Goal: Task Accomplishment & Management: Complete application form

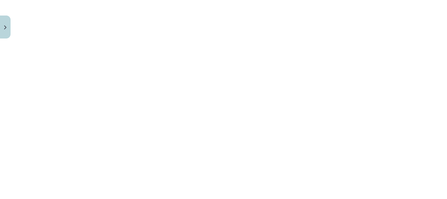
scroll to position [414, 0]
click at [407, 81] on div "Mācību tēma: Angļu valodas 9. klases 1. ieskaites mācību materiāls #2 🔤 Topic 1…" at bounding box center [223, 99] width 447 height 199
drag, startPoint x: 425, startPoint y: 151, endPoint x: 423, endPoint y: 112, distance: 38.5
click at [423, 112] on div "Mācību tēma: Angļu valodas 9. klases 1. ieskaites mācību materiāls #2 🔤 Topic 1…" at bounding box center [223, 99] width 447 height 199
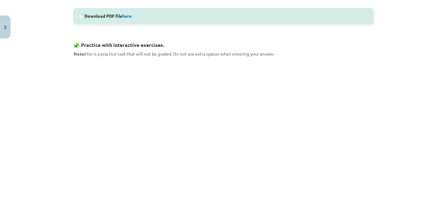
scroll to position [431, 0]
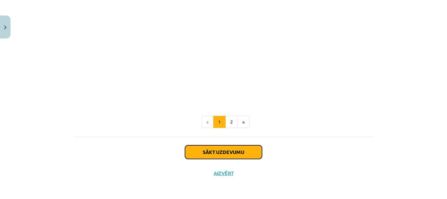
click at [234, 151] on button "Sākt uzdevumu" at bounding box center [223, 152] width 77 height 14
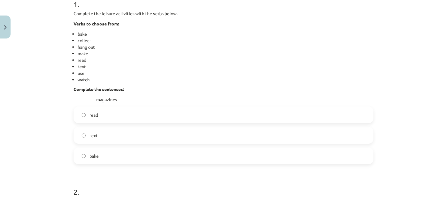
scroll to position [134, 0]
click at [108, 109] on label "read" at bounding box center [223, 116] width 299 height 16
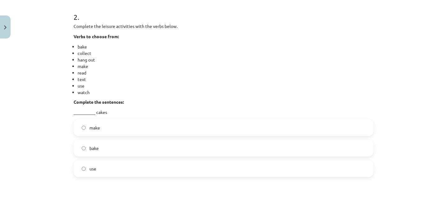
scroll to position [309, 0]
click at [111, 147] on label "bake" at bounding box center [223, 148] width 299 height 16
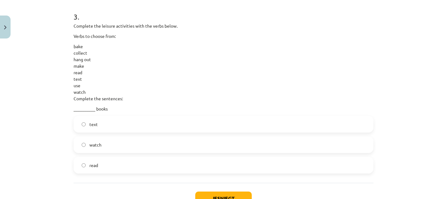
scroll to position [497, 0]
click at [105, 164] on label "read" at bounding box center [223, 165] width 299 height 16
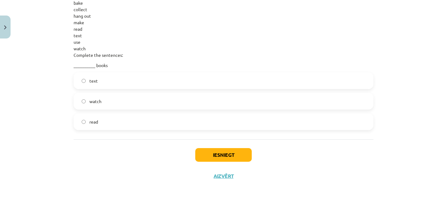
scroll to position [541, 0]
click at [223, 154] on button "Iesniegt" at bounding box center [223, 155] width 56 height 14
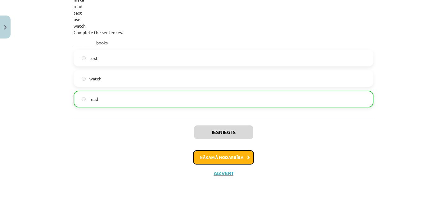
click at [227, 158] on button "Nākamā nodarbība" at bounding box center [223, 157] width 61 height 14
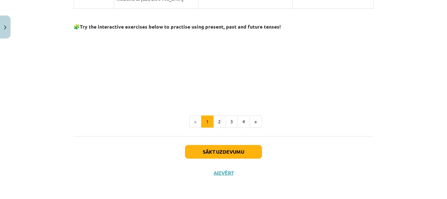
scroll to position [572, 0]
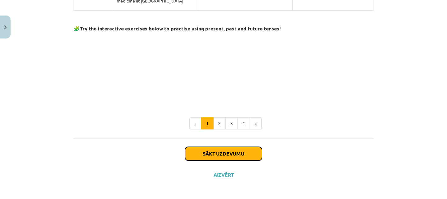
click at [238, 154] on button "Sākt uzdevumu" at bounding box center [223, 154] width 77 height 14
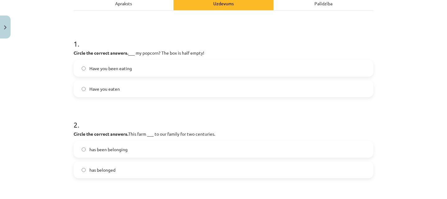
scroll to position [95, 0]
click at [196, 67] on label "Have you been eating" at bounding box center [223, 68] width 299 height 16
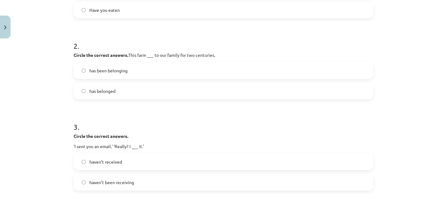
scroll to position [174, 0]
click at [179, 73] on label "has been belonging" at bounding box center [223, 70] width 299 height 16
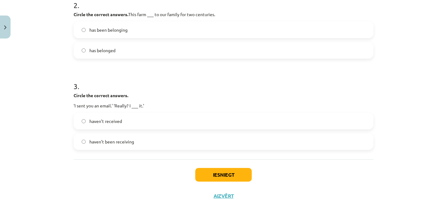
scroll to position [219, 0]
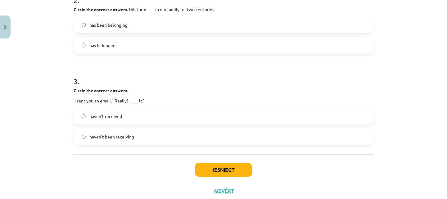
click at [162, 120] on label "haven’t received" at bounding box center [223, 116] width 299 height 16
click at [215, 176] on button "Iesniegt" at bounding box center [223, 170] width 56 height 14
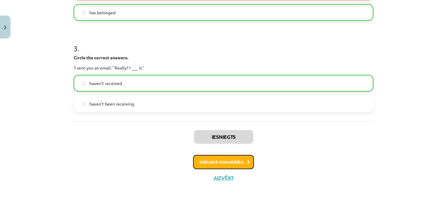
click at [222, 162] on button "Nākamā nodarbība" at bounding box center [223, 162] width 61 height 14
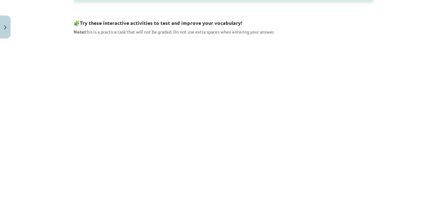
scroll to position [331, 0]
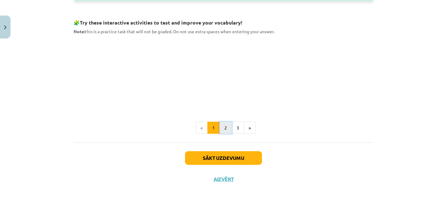
click at [222, 128] on button "2" at bounding box center [225, 128] width 12 height 12
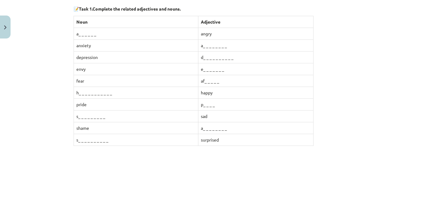
scroll to position [111, 0]
click at [213, 130] on td "a_ _ _ _ _ _ _ _" at bounding box center [255, 129] width 115 height 12
click at [213, 127] on td "a_ _ _ _ _ _ _ _" at bounding box center [255, 129] width 115 height 12
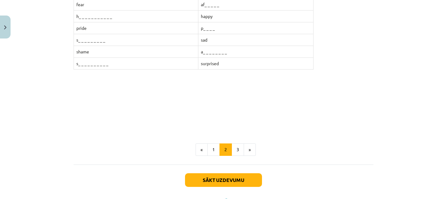
scroll to position [215, 0]
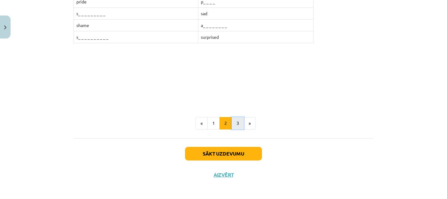
click at [236, 122] on button "3" at bounding box center [237, 123] width 12 height 12
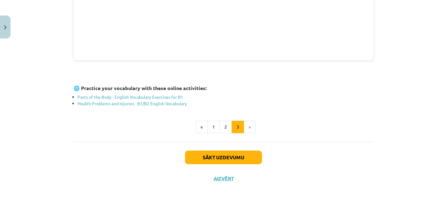
scroll to position [240, 0]
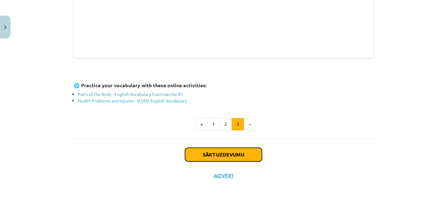
click at [222, 154] on button "Sākt uzdevumu" at bounding box center [223, 155] width 77 height 14
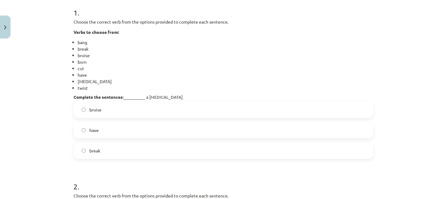
scroll to position [126, 0]
click at [182, 128] on label "have" at bounding box center [223, 130] width 299 height 16
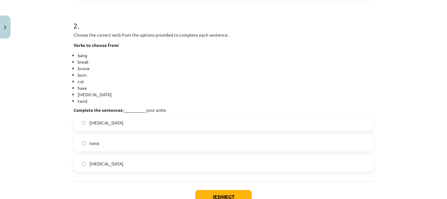
scroll to position [286, 0]
click at [131, 168] on label "sprain" at bounding box center [223, 164] width 299 height 16
click at [140, 127] on label "sprain" at bounding box center [223, 123] width 299 height 16
click at [125, 165] on label "sprain" at bounding box center [223, 164] width 299 height 16
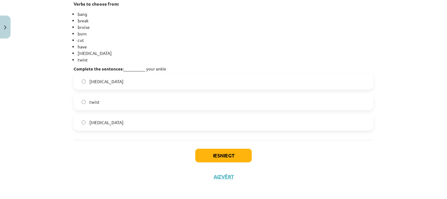
scroll to position [328, 0]
click at [211, 155] on button "Iesniegt" at bounding box center [223, 155] width 56 height 14
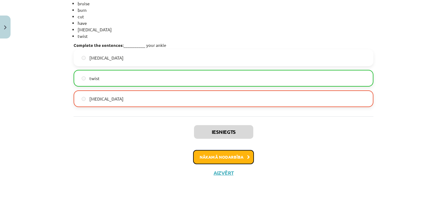
click at [218, 154] on button "Nākamā nodarbība" at bounding box center [223, 157] width 61 height 14
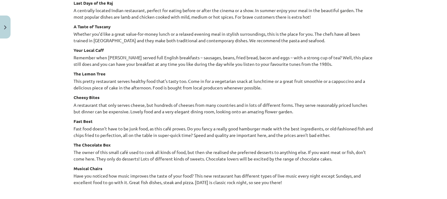
scroll to position [880, 0]
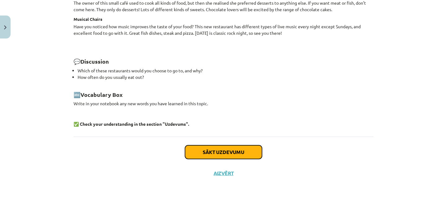
click at [209, 148] on button "Sākt uzdevumu" at bounding box center [223, 152] width 77 height 14
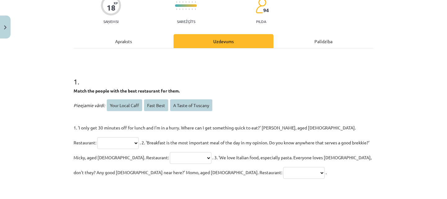
scroll to position [65, 0]
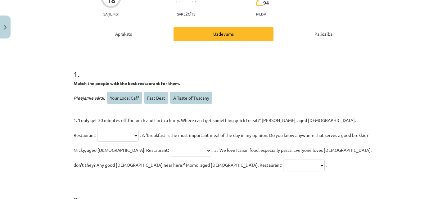
click at [139, 130] on select "**********" at bounding box center [118, 136] width 42 height 12
click at [326, 89] on div "**********" at bounding box center [224, 115] width 300 height 113
click at [132, 33] on div "Apraksts" at bounding box center [124, 34] width 100 height 14
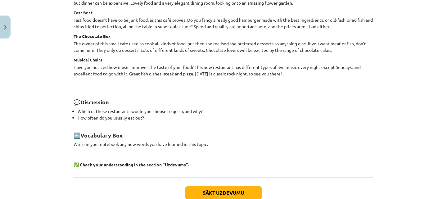
scroll to position [880, 0]
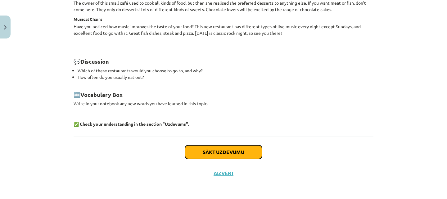
click at [202, 147] on button "Sākt uzdevumu" at bounding box center [223, 152] width 77 height 14
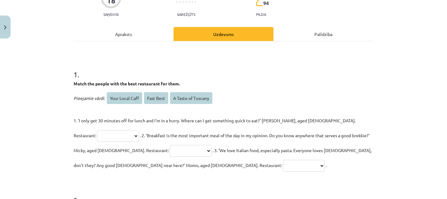
scroll to position [64, 0]
click at [139, 130] on select "**********" at bounding box center [118, 136] width 42 height 12
select select "*********"
click at [139, 130] on select "**********" at bounding box center [118, 136] width 42 height 12
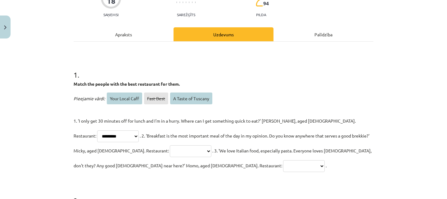
click at [170, 150] on select "**********" at bounding box center [191, 151] width 42 height 12
select select "**********"
click at [170, 145] on select "**********" at bounding box center [191, 151] width 42 height 12
click at [283, 167] on select "**********" at bounding box center [304, 166] width 42 height 12
select select "**********"
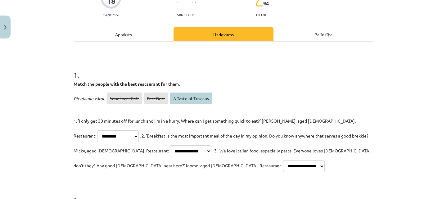
click at [283, 160] on select "**********" at bounding box center [304, 166] width 42 height 12
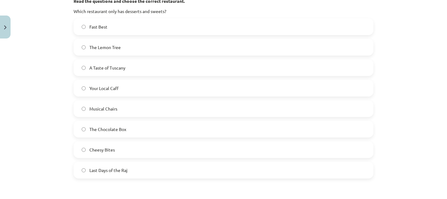
scroll to position [273, 0]
click at [128, 136] on label "The Chocolate Box" at bounding box center [223, 129] width 299 height 16
click at [147, 103] on label "Cheesy Bites" at bounding box center [223, 108] width 299 height 16
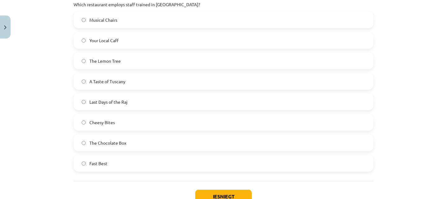
scroll to position [708, 0]
click at [143, 126] on label "Cheesy Bites" at bounding box center [223, 122] width 299 height 16
click at [154, 81] on label "A Taste of Tuscany" at bounding box center [223, 81] width 299 height 16
click at [242, 192] on button "Iesniegt" at bounding box center [223, 196] width 56 height 14
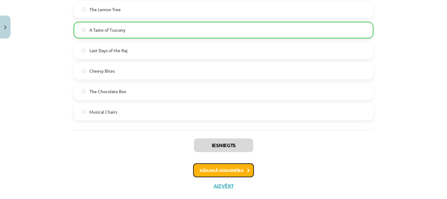
click at [239, 163] on button "Nākamā nodarbība" at bounding box center [223, 170] width 61 height 14
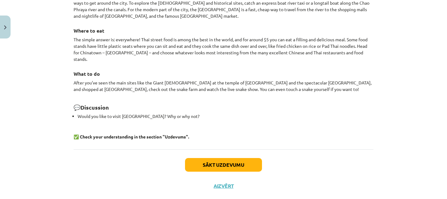
scroll to position [587, 0]
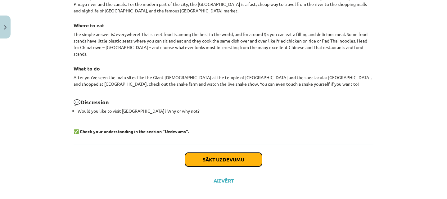
click at [247, 153] on button "Sākt uzdevumu" at bounding box center [223, 160] width 77 height 14
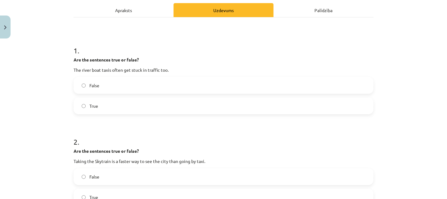
scroll to position [91, 0]
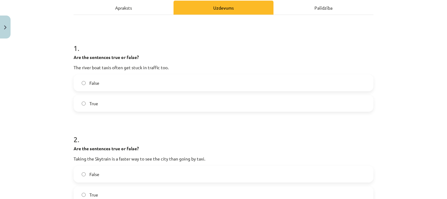
click at [186, 104] on label "True" at bounding box center [223, 104] width 299 height 16
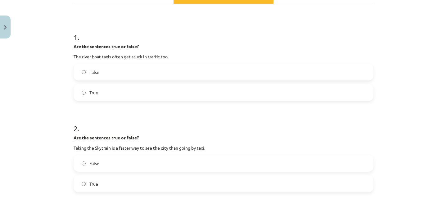
scroll to position [102, 0]
click at [176, 75] on label "False" at bounding box center [223, 72] width 299 height 16
click at [164, 85] on label "True" at bounding box center [223, 92] width 299 height 16
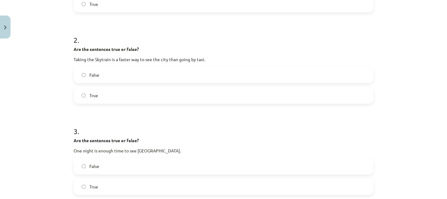
scroll to position [190, 0]
click at [150, 92] on label "True" at bounding box center [223, 95] width 299 height 16
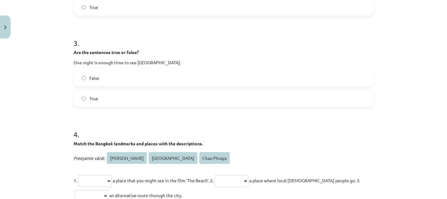
scroll to position [278, 0]
click at [143, 79] on label "False" at bounding box center [223, 78] width 299 height 16
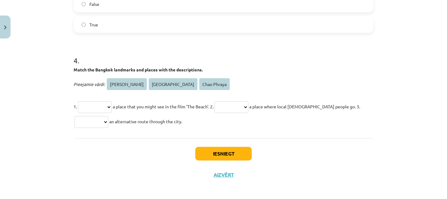
scroll to position [353, 0]
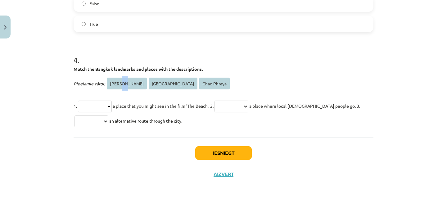
drag, startPoint x: 122, startPoint y: 85, endPoint x: 117, endPoint y: 90, distance: 7.2
click at [117, 90] on p "Pieejamie vārdi: Phra Kanong Khao San Road Chao Phraya" at bounding box center [224, 83] width 300 height 15
click at [107, 112] on p "**********" at bounding box center [224, 113] width 300 height 30
click at [107, 108] on select "**********" at bounding box center [95, 107] width 34 height 12
select select "**********"
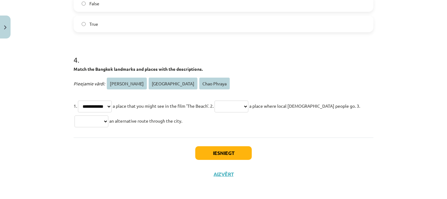
click at [78, 101] on select "**********" at bounding box center [95, 107] width 34 height 12
click at [245, 107] on select "**********" at bounding box center [231, 107] width 34 height 12
select select "**********"
click at [224, 101] on select "**********" at bounding box center [231, 107] width 34 height 12
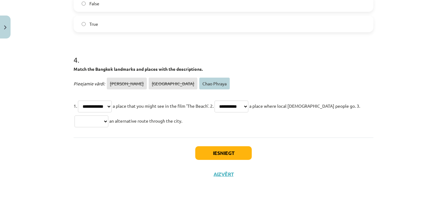
click at [95, 124] on select "**********" at bounding box center [91, 121] width 34 height 12
select select "**********"
click at [74, 115] on select "**********" at bounding box center [91, 121] width 34 height 12
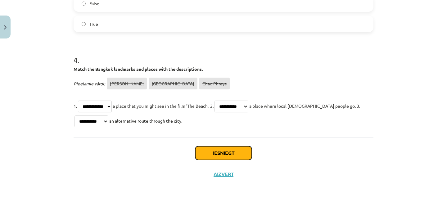
click at [207, 153] on button "Iesniegt" at bounding box center [223, 153] width 56 height 14
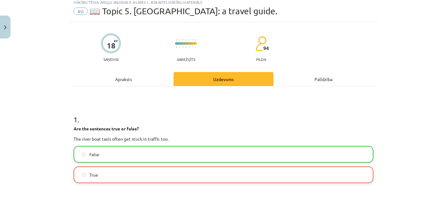
scroll to position [0, 0]
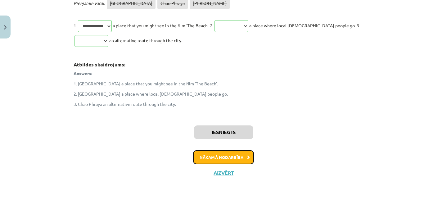
click at [219, 158] on button "Nākamā nodarbība" at bounding box center [223, 157] width 61 height 14
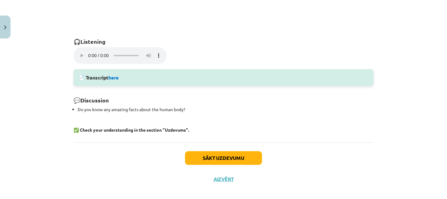
scroll to position [449, 0]
click at [113, 77] on link "here" at bounding box center [113, 77] width 10 height 7
click at [219, 153] on button "Sākt uzdevumu" at bounding box center [223, 158] width 77 height 14
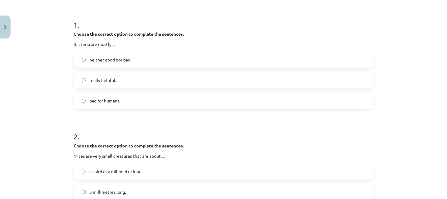
scroll to position [115, 0]
click at [131, 83] on label "really helpful." at bounding box center [223, 80] width 299 height 16
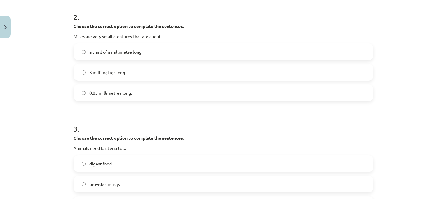
scroll to position [234, 0]
click at [138, 57] on label "a third of a millimetre long." at bounding box center [223, 52] width 299 height 16
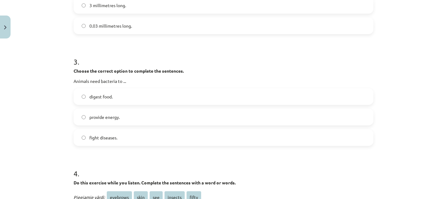
scroll to position [302, 0]
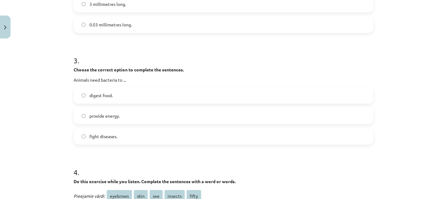
click at [141, 96] on label "digest food." at bounding box center [223, 96] width 299 height 16
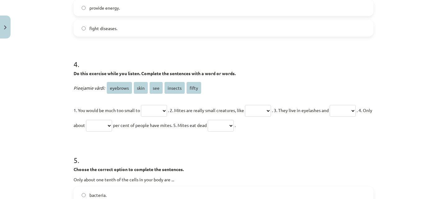
scroll to position [411, 0]
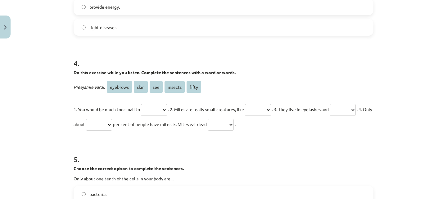
click at [157, 108] on select "******** **** *** ******* *****" at bounding box center [154, 110] width 26 height 12
select select "***"
click at [141, 104] on select "******** **** *** ******* *****" at bounding box center [154, 110] width 26 height 12
click at [257, 109] on select "******** **** *** ******* *****" at bounding box center [258, 110] width 26 height 12
select select "*******"
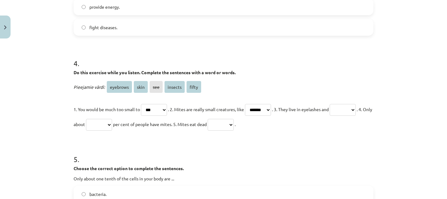
click at [252, 104] on select "******** **** *** ******* *****" at bounding box center [258, 110] width 26 height 12
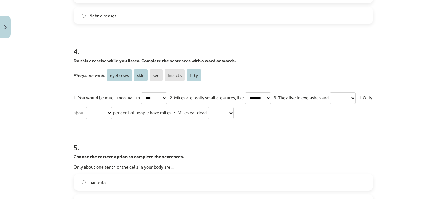
scroll to position [423, 0]
click at [330, 104] on select "******** **** *** ******* *****" at bounding box center [343, 98] width 26 height 12
select select "********"
click at [330, 104] on select "******** **** *** ******* *****" at bounding box center [343, 98] width 26 height 12
click at [112, 113] on select "******** **** *** ******* *****" at bounding box center [99, 113] width 26 height 12
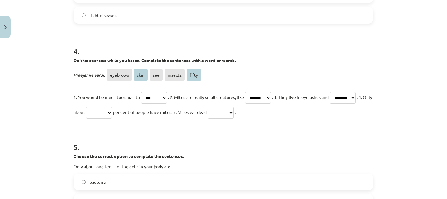
select select "*****"
click at [112, 107] on select "******** **** *** ******* *****" at bounding box center [99, 113] width 26 height 12
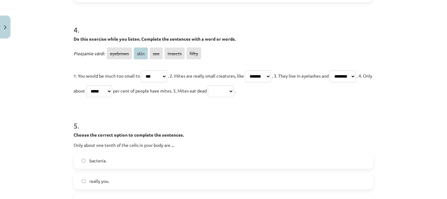
scroll to position [446, 0]
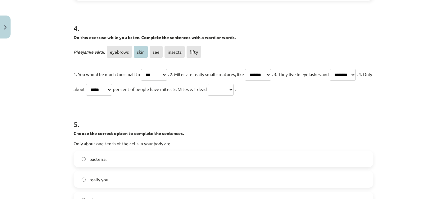
click at [234, 91] on select "******** **** *** ******* *****" at bounding box center [221, 90] width 26 height 12
select select "****"
click at [234, 84] on select "******** **** *** ******* *****" at bounding box center [221, 90] width 26 height 12
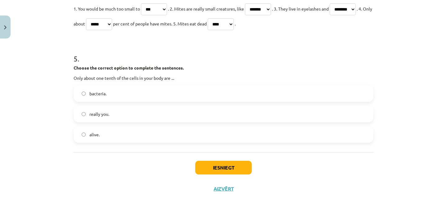
scroll to position [512, 0]
click at [175, 114] on label "really you." at bounding box center [223, 114] width 299 height 16
click at [213, 166] on button "Iesniegt" at bounding box center [223, 167] width 56 height 14
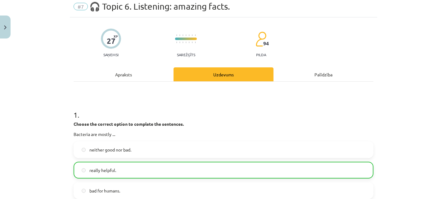
scroll to position [0, 0]
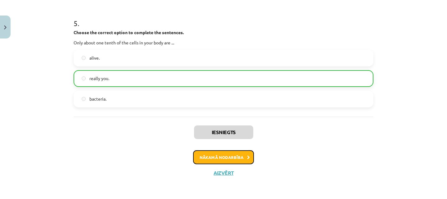
click at [220, 155] on button "Nākamā nodarbība" at bounding box center [223, 157] width 61 height 14
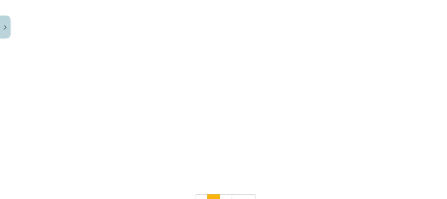
scroll to position [370, 0]
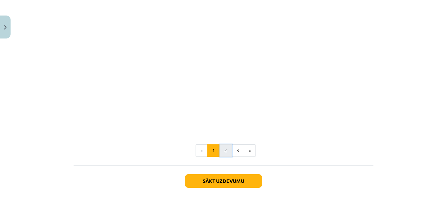
click at [220, 150] on button "2" at bounding box center [225, 150] width 12 height 12
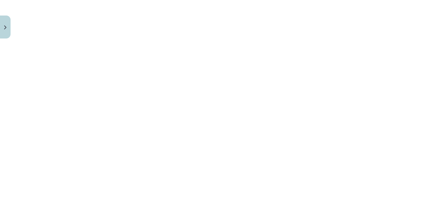
scroll to position [654, 0]
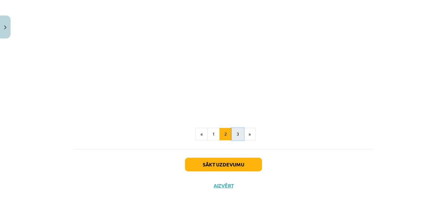
click at [238, 133] on button "3" at bounding box center [237, 134] width 12 height 12
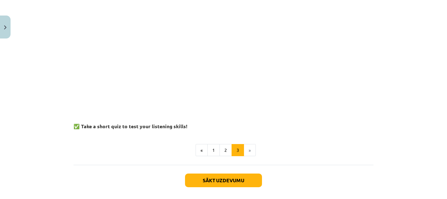
scroll to position [653, 0]
click at [202, 184] on button "Sākt uzdevumu" at bounding box center [223, 181] width 77 height 14
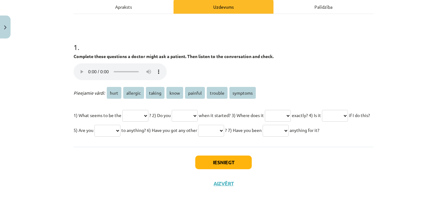
scroll to position [98, 0]
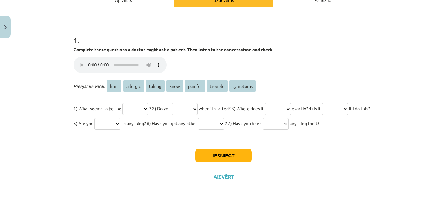
click at [137, 108] on select "**** ******** ****** **** ******* ******* ********" at bounding box center [135, 109] width 26 height 12
click at [133, 110] on select "**** ******** ****** **** ******* ******* ********" at bounding box center [135, 109] width 26 height 12
select select "*******"
click at [122, 103] on select "**** ******** ****** **** ******* ******* ********" at bounding box center [135, 109] width 26 height 12
click at [190, 107] on select "**** ******** ****** **** ******* ******* ********" at bounding box center [185, 109] width 26 height 12
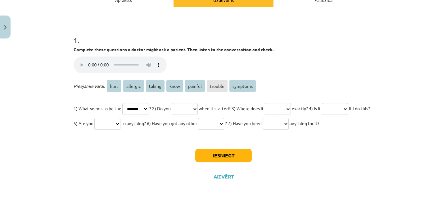
select select "****"
click at [178, 103] on select "**** ******** ****** **** ******* ******* ********" at bounding box center [185, 109] width 26 height 12
click at [291, 106] on select "**** ******** ****** **** ******* ******* ********" at bounding box center [278, 109] width 26 height 12
select select "****"
click at [281, 103] on select "**** ******** ****** **** ******* ******* ********" at bounding box center [278, 109] width 26 height 12
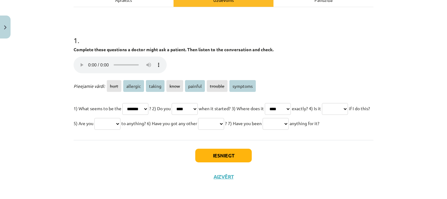
click at [322, 115] on select "**** ******** ****** **** ******* ******* ********" at bounding box center [335, 109] width 26 height 12
select select "*******"
click at [322, 115] on select "**** ******** ****** **** ******* ******* ********" at bounding box center [335, 109] width 26 height 12
click at [120, 125] on select "**** ******** ****** **** ******* ******* ********" at bounding box center [107, 124] width 26 height 12
select select "******"
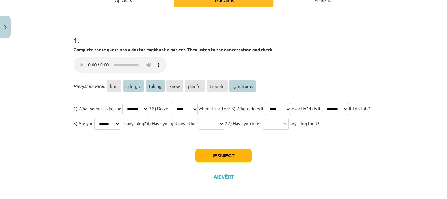
click at [120, 118] on select "**** ******** ****** **** ******* ******* ********" at bounding box center [107, 124] width 26 height 12
click at [224, 125] on select "**** ******** ****** **** ******* ******* ********" at bounding box center [211, 124] width 26 height 12
select select "********"
click at [224, 118] on select "**** ******** ****** **** ******* ******* ********" at bounding box center [211, 124] width 26 height 12
click at [263, 130] on select "**** ******** ****** **** ******* ******* ********" at bounding box center [276, 124] width 26 height 12
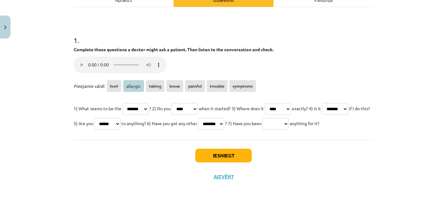
click at [120, 123] on select "**** ******** ****** **** ******* ******* ********" at bounding box center [107, 124] width 26 height 12
select select "********"
click at [120, 118] on select "**** ******** ****** **** ******* ******* ********" at bounding box center [107, 124] width 26 height 12
click at [263, 130] on select "**** ******** ****** **** ******* ******* ********" at bounding box center [276, 124] width 26 height 12
select select "******"
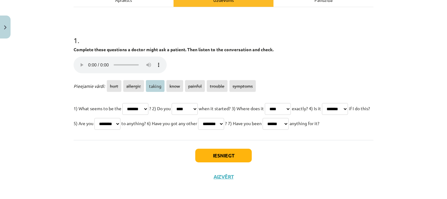
click at [263, 130] on select "**** ******** ****** **** ******* ******* ********" at bounding box center [276, 124] width 26 height 12
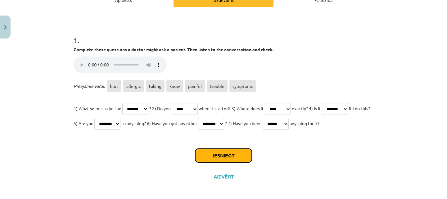
click at [216, 162] on button "Iesniegt" at bounding box center [223, 156] width 56 height 14
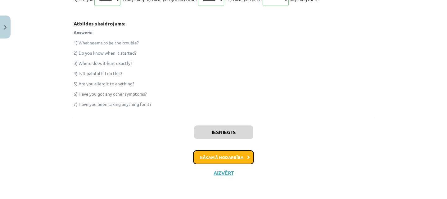
click at [215, 164] on button "Nākamā nodarbība" at bounding box center [223, 157] width 61 height 14
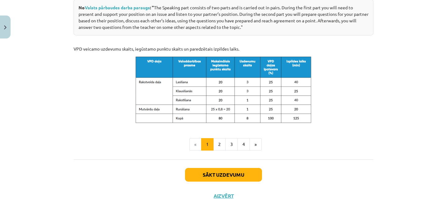
scroll to position [355, 0]
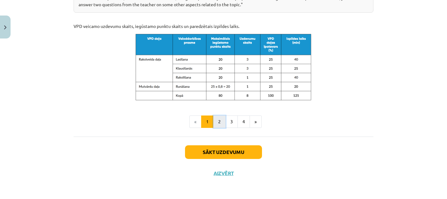
click at [215, 122] on button "2" at bounding box center [219, 121] width 12 height 12
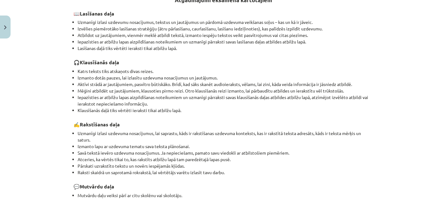
scroll to position [111, 0]
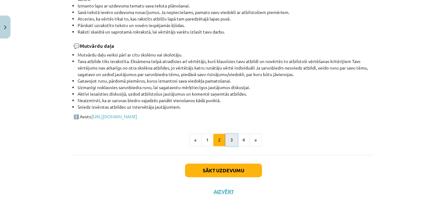
click at [231, 140] on button "3" at bounding box center [231, 140] width 12 height 12
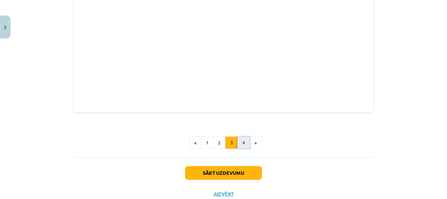
click at [242, 140] on button "4" at bounding box center [243, 143] width 12 height 12
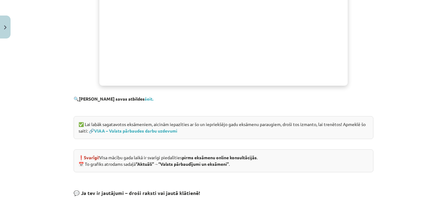
scroll to position [344, 0]
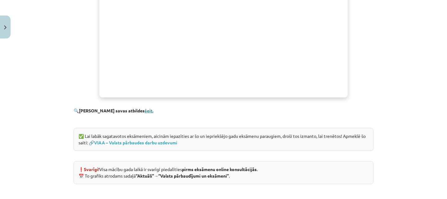
click at [145, 111] on link "šeit." at bounding box center [149, 111] width 9 height 6
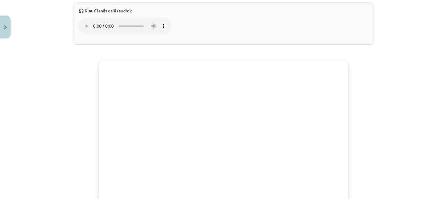
scroll to position [459, 0]
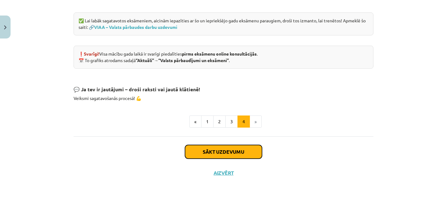
click at [248, 151] on button "Sākt uzdevumu" at bounding box center [223, 152] width 77 height 14
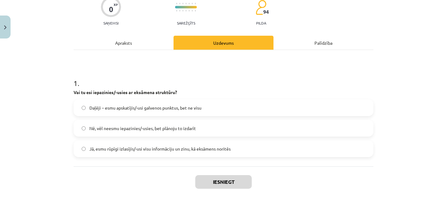
scroll to position [61, 0]
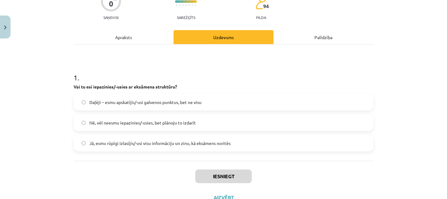
click at [209, 144] on span "Jā, esmu rūpīgi izlasījis/-usi visu informāciju un zinu, kā eksāmens noritēs" at bounding box center [159, 143] width 141 height 7
click at [217, 174] on button "Iesniegt" at bounding box center [223, 176] width 56 height 14
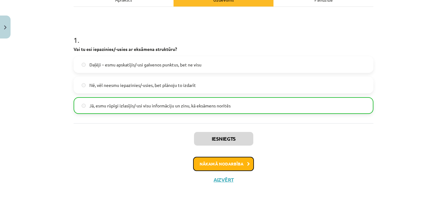
click at [227, 164] on button "Nākamā nodarbība" at bounding box center [223, 164] width 61 height 14
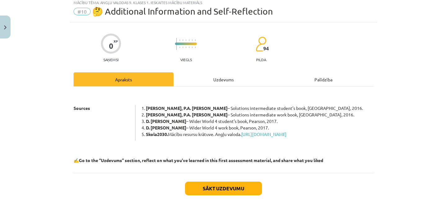
scroll to position [16, 0]
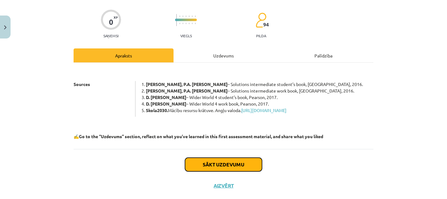
click at [224, 171] on button "Sākt uzdevumu" at bounding box center [223, 165] width 77 height 14
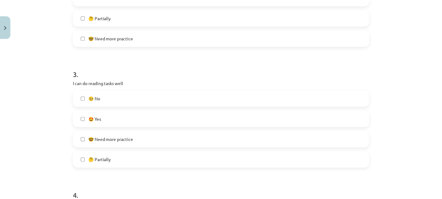
scroll to position [472, 0]
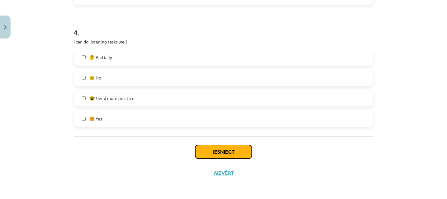
click at [225, 151] on button "Iesniegt" at bounding box center [223, 152] width 56 height 14
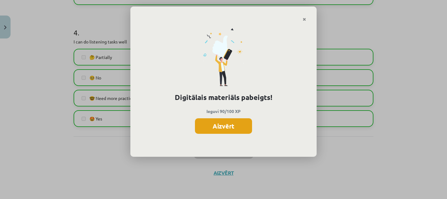
click at [225, 126] on button "Aizvērt" at bounding box center [223, 126] width 57 height 16
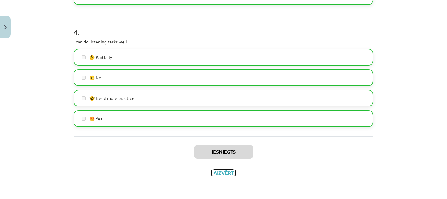
click at [219, 174] on button "Aizvērt" at bounding box center [224, 173] width 24 height 6
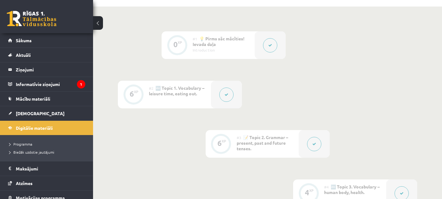
scroll to position [136, 0]
click at [32, 113] on span "[DEMOGRAPHIC_DATA]" at bounding box center [40, 113] width 49 height 6
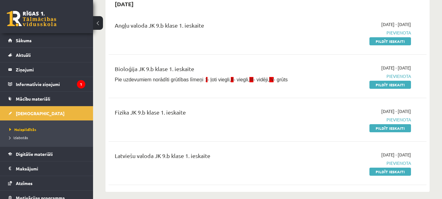
scroll to position [68, 0]
click at [395, 85] on link "Pildīt ieskaiti" at bounding box center [391, 84] width 42 height 8
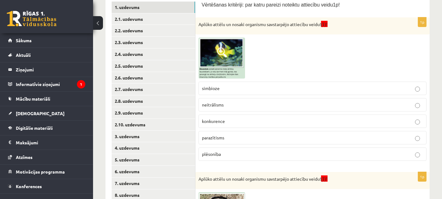
scroll to position [120, 0]
click at [223, 49] on span at bounding box center [222, 52] width 10 height 10
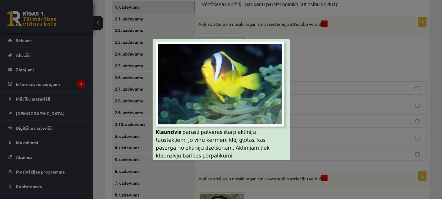
click at [341, 65] on div at bounding box center [221, 99] width 442 height 199
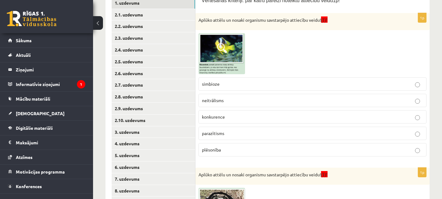
scroll to position [128, 0]
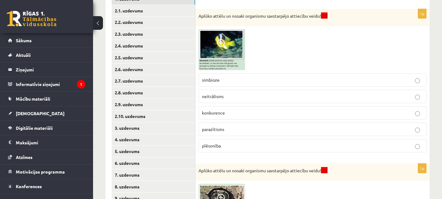
click at [217, 40] on img at bounding box center [222, 49] width 47 height 41
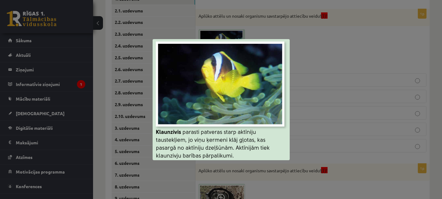
click at [324, 52] on div at bounding box center [221, 99] width 442 height 199
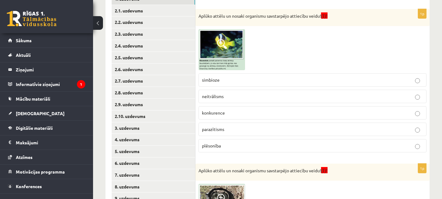
click at [246, 77] on label "simbioze" at bounding box center [313, 79] width 228 height 13
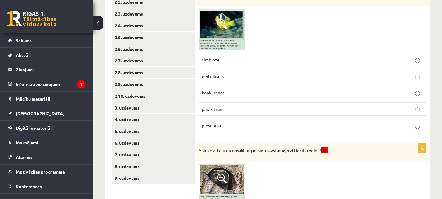
scroll to position [149, 0]
click at [259, 79] on p "neitrālisms" at bounding box center [312, 76] width 221 height 7
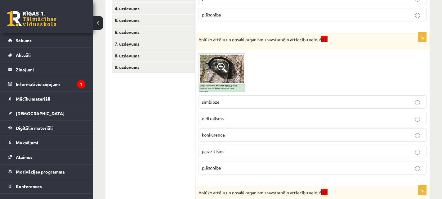
scroll to position [260, 0]
click at [222, 67] on span at bounding box center [222, 67] width 10 height 10
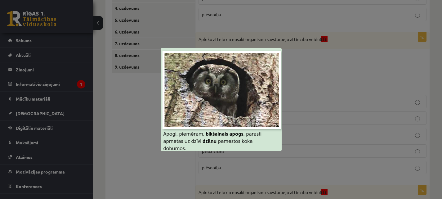
click at [316, 81] on div at bounding box center [221, 99] width 442 height 199
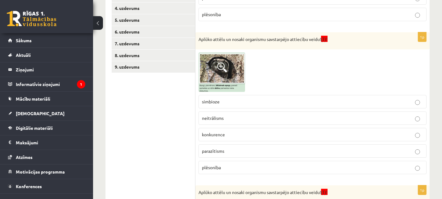
click at [222, 66] on span at bounding box center [222, 67] width 10 height 10
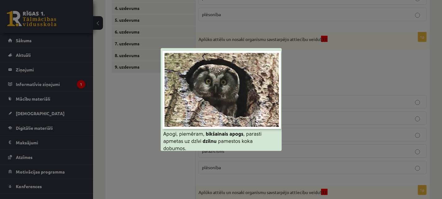
click at [322, 69] on div at bounding box center [221, 99] width 442 height 199
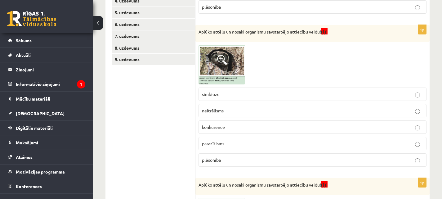
scroll to position [267, 0]
click at [302, 96] on p "simbioze" at bounding box center [312, 94] width 221 height 7
click at [296, 155] on label "plēsonība" at bounding box center [313, 159] width 228 height 13
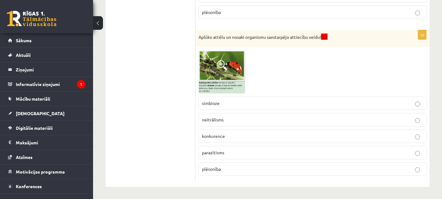
scroll to position [415, 0]
click at [221, 65] on span at bounding box center [222, 65] width 10 height 10
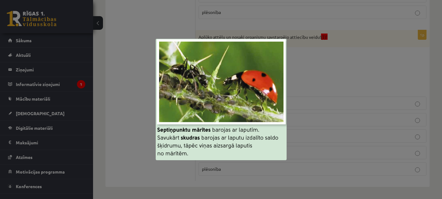
click at [327, 106] on div at bounding box center [221, 99] width 442 height 199
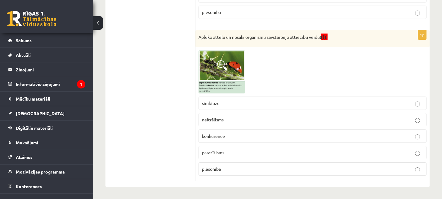
click at [268, 136] on p "konkurence" at bounding box center [312, 136] width 221 height 7
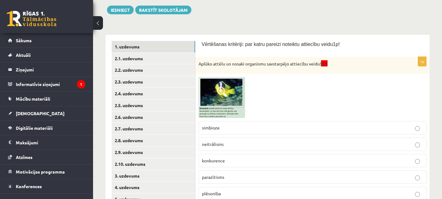
scroll to position [0, 0]
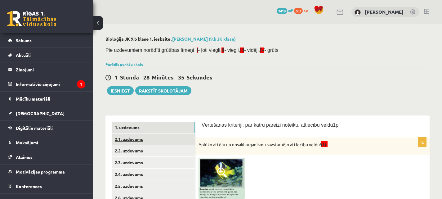
click at [154, 140] on link "2.1. uzdevums" at bounding box center [153, 138] width 83 height 11
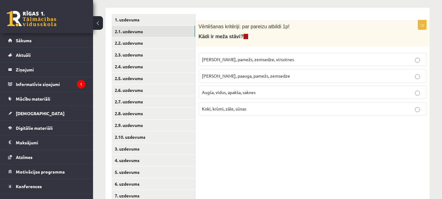
scroll to position [108, 0]
click at [266, 61] on p "[PERSON_NAME], pamežs, zemsedze, virsotnes" at bounding box center [312, 59] width 221 height 7
click at [271, 77] on span "[PERSON_NAME], paauga, pamežs, zemsedze" at bounding box center [246, 76] width 88 height 6
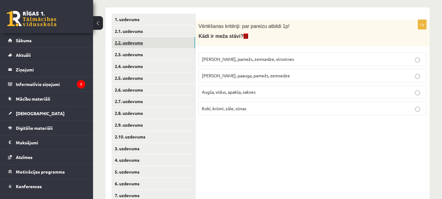
click at [163, 47] on link "2.2. uzdevums" at bounding box center [153, 42] width 83 height 11
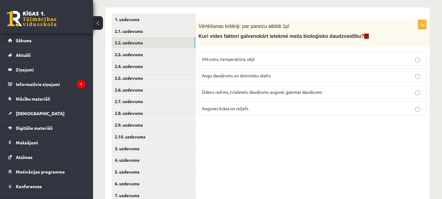
click at [235, 96] on label "Ūdens režīms, trūdvielu daudzums augsnē, gaismas daudzums" at bounding box center [313, 91] width 228 height 13
click at [151, 49] on link "2.3. uzdevums" at bounding box center [153, 54] width 83 height 11
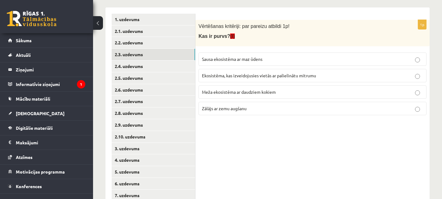
click at [235, 76] on span "Ekosistēma, kas izveidojusies vietās ar palielinātu mitrumu" at bounding box center [259, 76] width 114 height 6
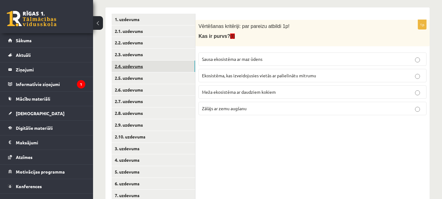
click at [174, 69] on link "2.4. uzdevums" at bounding box center [153, 66] width 83 height 11
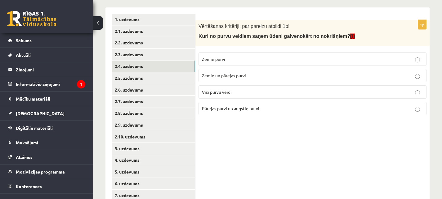
click at [223, 110] on span "Pārejas purvi un augstie purvi" at bounding box center [230, 109] width 57 height 6
click at [160, 80] on link "2.5. uzdevums" at bounding box center [153, 77] width 83 height 11
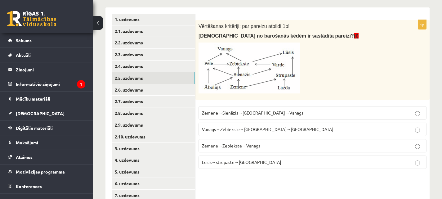
click at [243, 133] on label "Vanags→Zebiekste→Sienāzis→Zemene" at bounding box center [313, 129] width 228 height 13
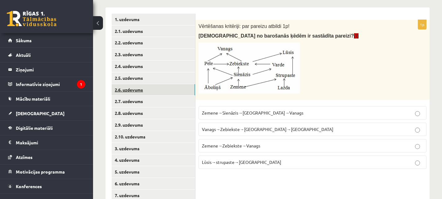
click at [169, 91] on link "2.6. uzdevums" at bounding box center [153, 89] width 83 height 11
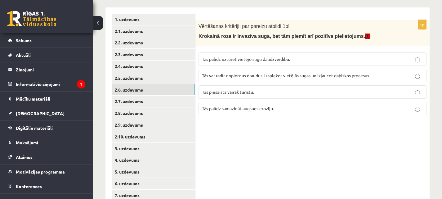
click at [218, 114] on label "Tās palīdz samazināt augsnes eroziju." at bounding box center [313, 108] width 228 height 13
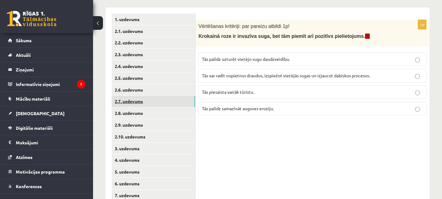
click at [180, 102] on link "2.7. uzdevums" at bounding box center [153, 101] width 83 height 11
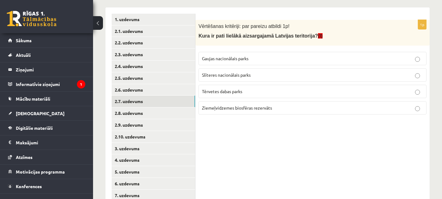
click at [241, 62] on label "Gaujas nacionālais parks" at bounding box center [313, 58] width 228 height 13
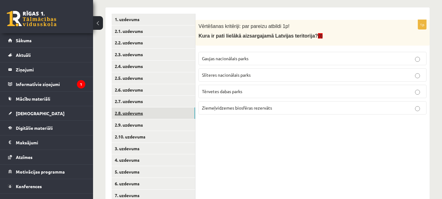
click at [162, 113] on link "2.8. uzdevums" at bounding box center [153, 112] width 83 height 11
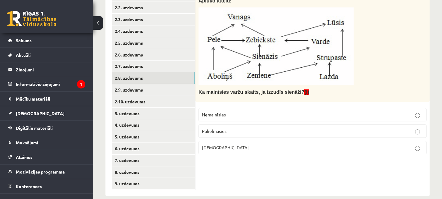
scroll to position [142, 0]
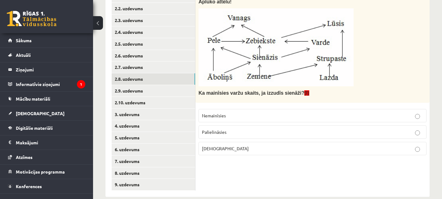
click at [235, 144] on label "Samazināsies" at bounding box center [313, 148] width 228 height 13
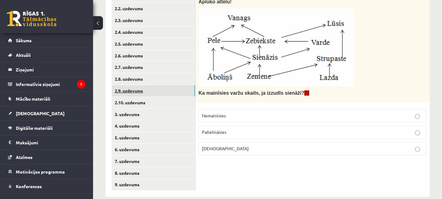
click at [182, 95] on link "2.9. uzdevums" at bounding box center [153, 90] width 83 height 11
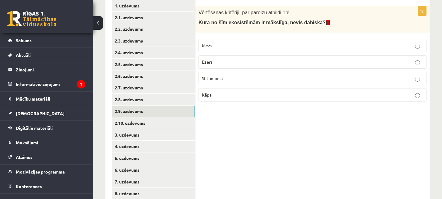
scroll to position [121, 0]
click at [267, 77] on p "Siltumnīca" at bounding box center [312, 78] width 221 height 7
click at [164, 128] on link "2.10. uzdevums" at bounding box center [153, 123] width 83 height 11
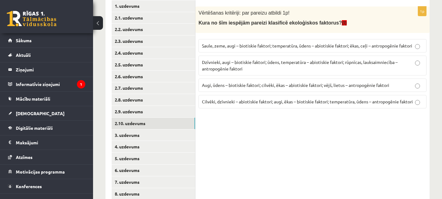
click at [313, 68] on p "Dzīvnieki, augi – biotiskie faktori; ūdens, temperatūra – abiotiskie faktori; r…" at bounding box center [312, 65] width 221 height 13
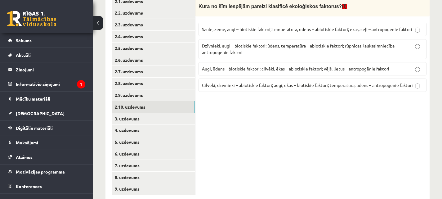
scroll to position [139, 0]
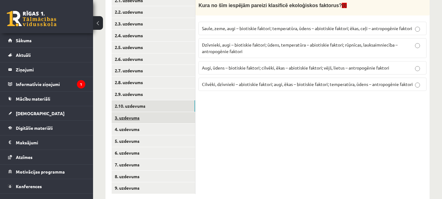
click at [182, 119] on link "3. uzdevums" at bounding box center [153, 117] width 83 height 11
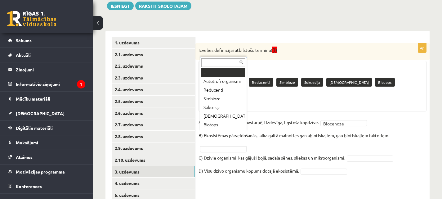
scroll to position [5, 0]
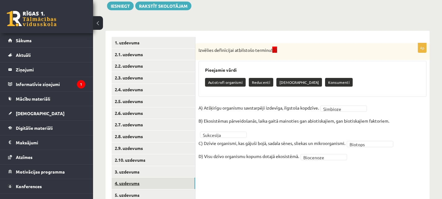
click at [154, 185] on link "4. uzdevums" at bounding box center [153, 182] width 83 height 11
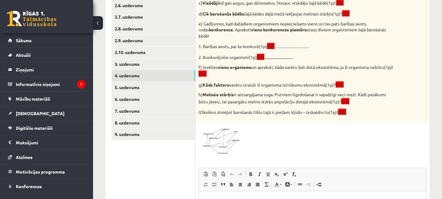
scroll to position [193, 0]
click at [231, 129] on img at bounding box center [222, 140] width 47 height 30
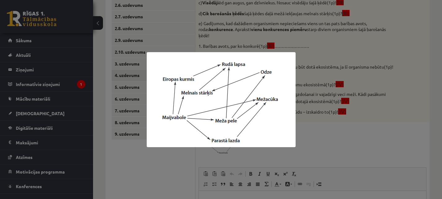
click at [308, 110] on div at bounding box center [221, 99] width 442 height 199
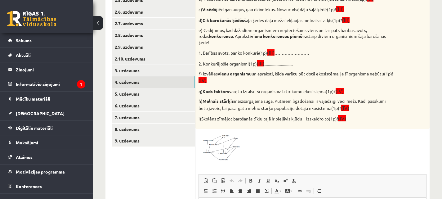
scroll to position [186, 0]
click at [220, 142] on span at bounding box center [222, 147] width 10 height 10
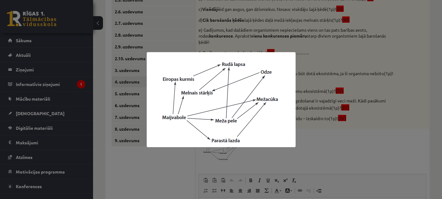
click at [327, 125] on div at bounding box center [221, 99] width 442 height 199
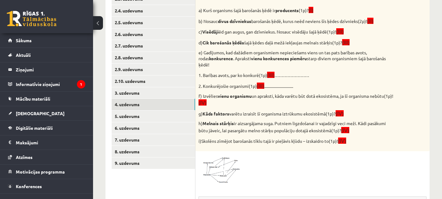
scroll to position [163, 0]
click at [231, 167] on img at bounding box center [222, 170] width 47 height 30
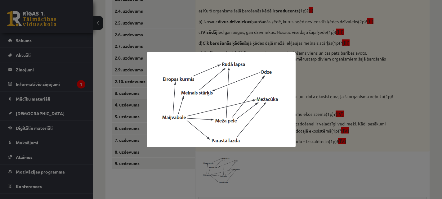
click at [252, 155] on div at bounding box center [221, 99] width 442 height 199
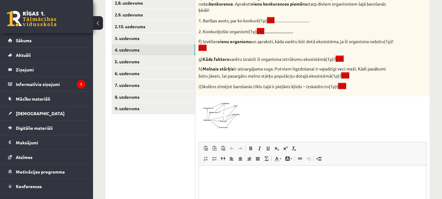
scroll to position [221, 0]
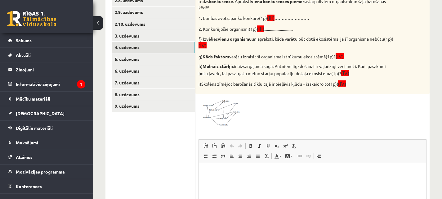
click at [240, 170] on p "Bagātinātā teksta redaktors, wiswyg-editor-user-answer-47024932001600" at bounding box center [312, 172] width 215 height 7
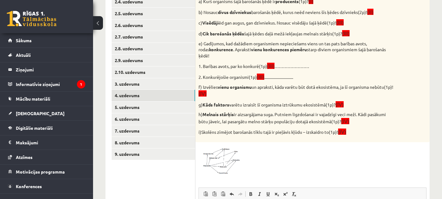
scroll to position [173, 0]
click at [219, 146] on img at bounding box center [222, 160] width 47 height 30
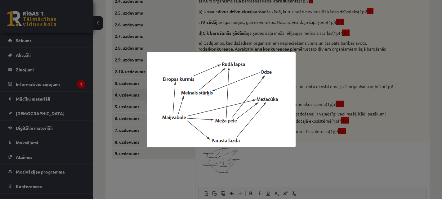
click at [324, 152] on div at bounding box center [221, 99] width 442 height 199
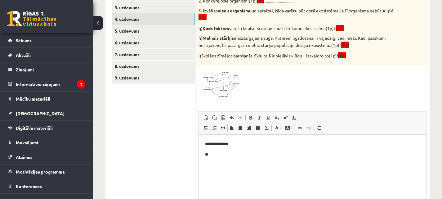
scroll to position [249, 0]
click at [249, 152] on p "**" at bounding box center [312, 154] width 215 height 7
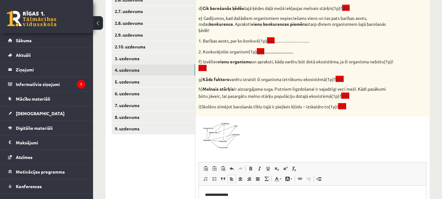
scroll to position [199, 0]
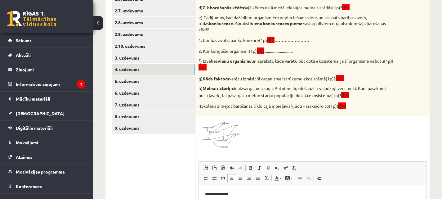
click at [225, 132] on span at bounding box center [222, 134] width 10 height 10
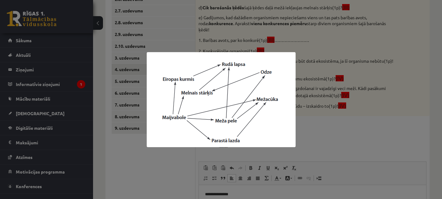
click at [340, 126] on div at bounding box center [221, 99] width 442 height 199
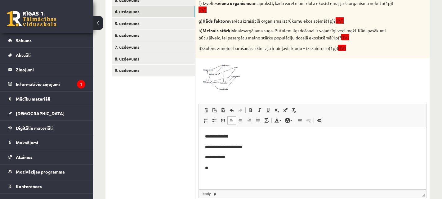
scroll to position [261, 0]
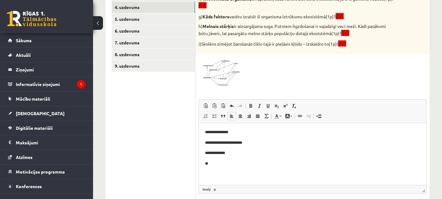
click at [235, 168] on html "**********" at bounding box center [312, 148] width 227 height 50
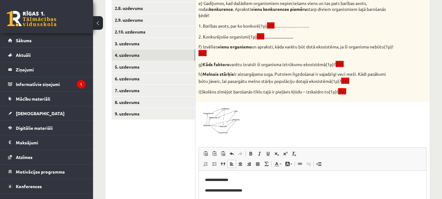
scroll to position [216, 0]
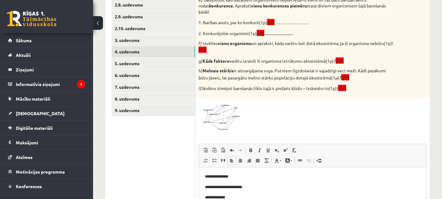
click at [224, 93] on div "11p Vērtēšanas kritēriji: par katru pareizu atbildi 1p! Attēlā redzamā diagramm…" at bounding box center [312, 92] width 234 height 361
click at [221, 104] on img at bounding box center [222, 116] width 47 height 30
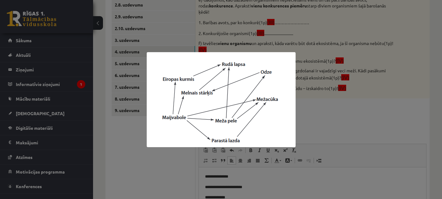
click at [349, 112] on div at bounding box center [221, 99] width 442 height 199
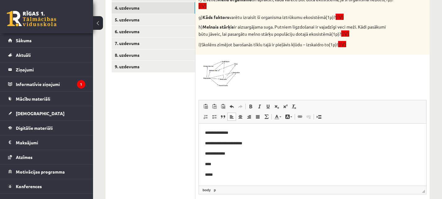
scroll to position [262, 0]
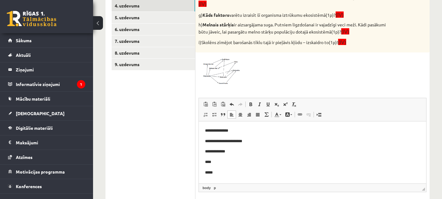
click at [242, 172] on p "*****" at bounding box center [312, 172] width 215 height 7
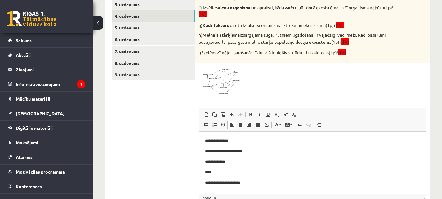
scroll to position [252, 0]
click at [216, 75] on img at bounding box center [222, 80] width 47 height 30
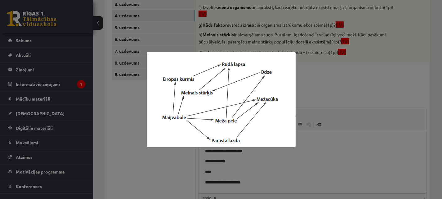
click at [352, 82] on div at bounding box center [221, 99] width 442 height 199
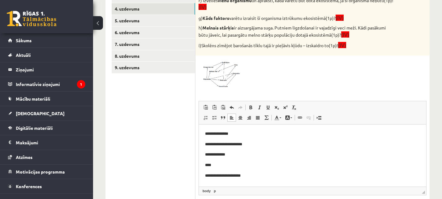
scroll to position [262, 0]
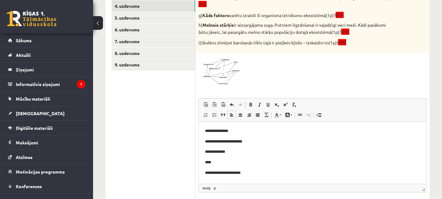
click at [257, 174] on p "**********" at bounding box center [312, 172] width 215 height 7
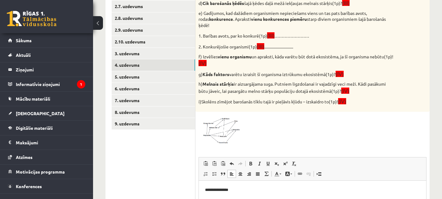
scroll to position [203, 0]
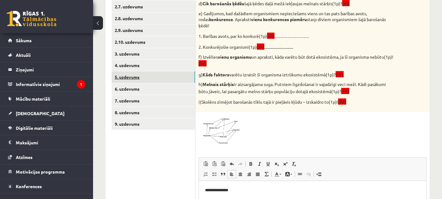
click at [174, 81] on link "5. uzdevums" at bounding box center [153, 76] width 83 height 11
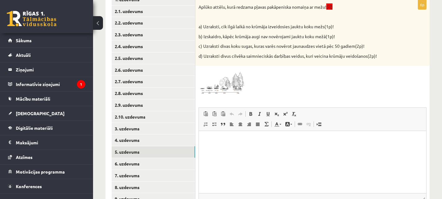
scroll to position [128, 0]
click at [223, 84] on span at bounding box center [222, 84] width 10 height 10
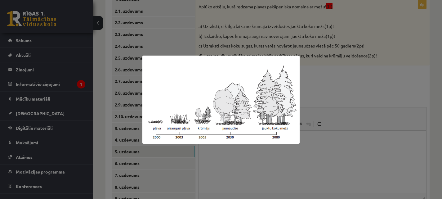
click at [317, 84] on div at bounding box center [221, 99] width 442 height 199
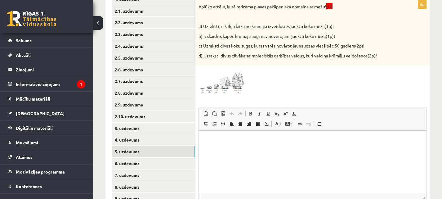
click at [217, 150] on html at bounding box center [312, 140] width 227 height 19
click at [238, 88] on img at bounding box center [222, 82] width 47 height 26
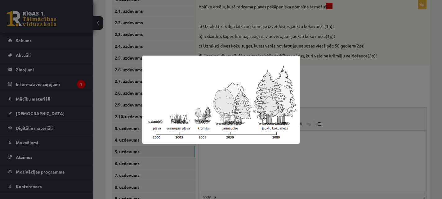
click at [310, 155] on div at bounding box center [221, 99] width 442 height 199
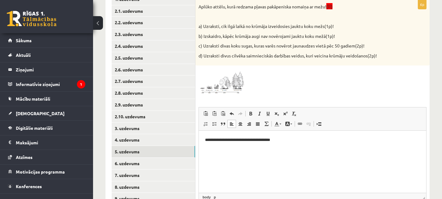
click at [298, 136] on html "**********" at bounding box center [312, 140] width 227 height 19
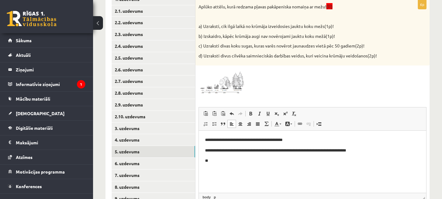
click at [221, 84] on span at bounding box center [222, 84] width 10 height 10
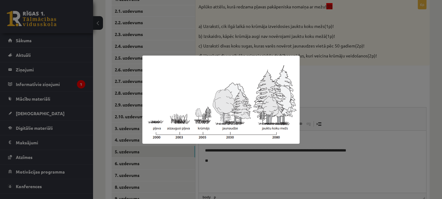
click at [330, 80] on div at bounding box center [221, 99] width 442 height 199
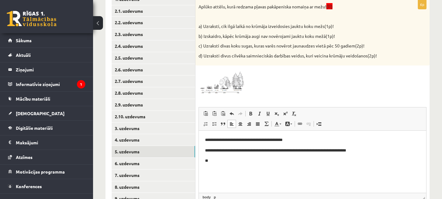
click at [226, 163] on p "**" at bounding box center [312, 161] width 215 height 7
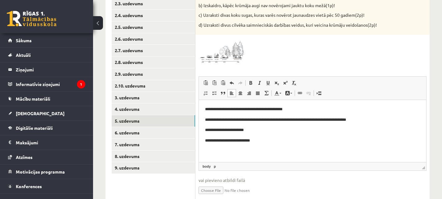
scroll to position [161, 0]
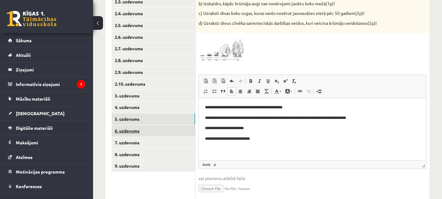
click at [148, 136] on link "6. uzdevums" at bounding box center [153, 130] width 83 height 11
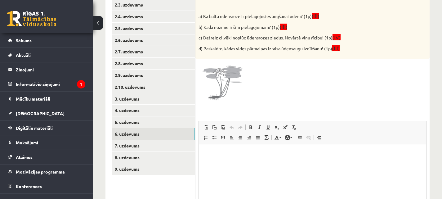
scroll to position [158, 0]
click at [222, 77] on span at bounding box center [222, 76] width 10 height 10
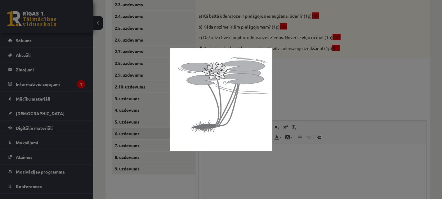
click at [303, 83] on div at bounding box center [221, 99] width 442 height 199
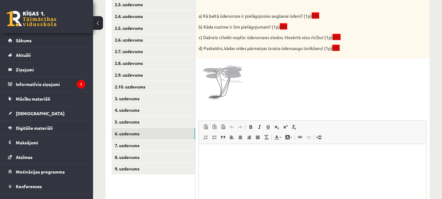
click at [236, 162] on html at bounding box center [312, 153] width 227 height 19
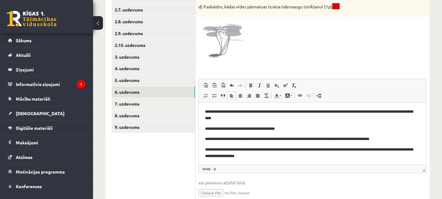
scroll to position [214, 0]
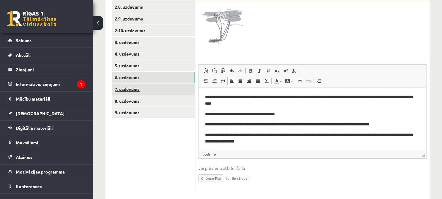
click at [141, 90] on link "7. uzdevums" at bounding box center [153, 88] width 83 height 11
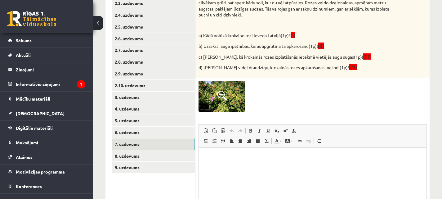
scroll to position [164, 0]
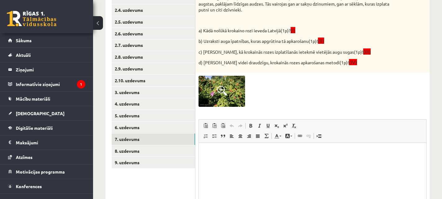
click at [234, 153] on p "Bagātinātā teksta redaktors, wiswyg-editor-user-answer-47024949928740" at bounding box center [312, 152] width 215 height 7
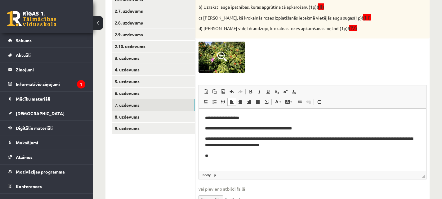
scroll to position [199, 0]
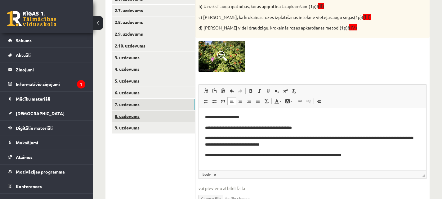
click at [168, 120] on link "8. uzdevums" at bounding box center [153, 115] width 83 height 11
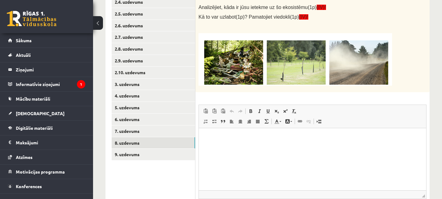
scroll to position [173, 0]
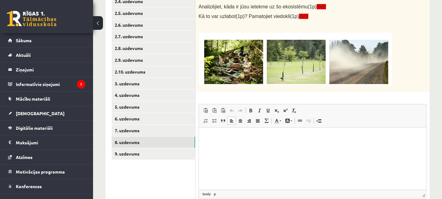
click at [216, 138] on p "Bagātinātā teksta redaktors, wiswyg-editor-user-answer-47025023244660" at bounding box center [312, 136] width 215 height 7
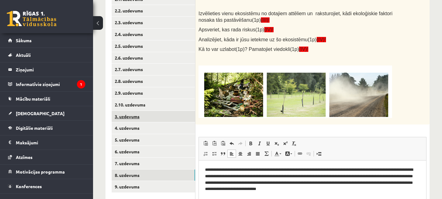
scroll to position [171, 0]
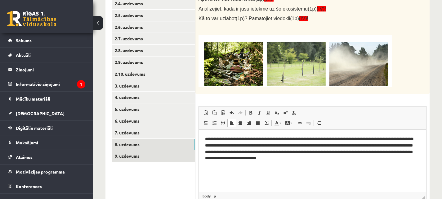
click at [151, 156] on link "9. uzdevums" at bounding box center [153, 155] width 83 height 11
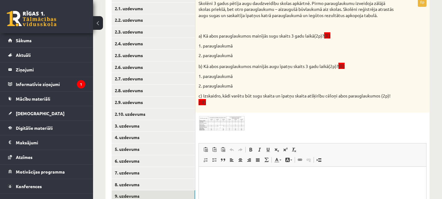
scroll to position [132, 0]
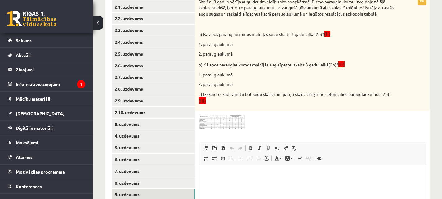
click at [217, 129] on img at bounding box center [222, 121] width 47 height 15
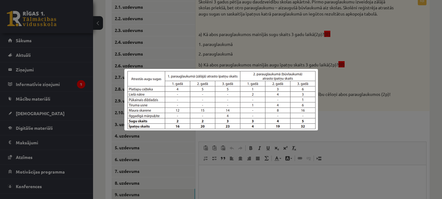
click at [244, 134] on div at bounding box center [221, 99] width 442 height 199
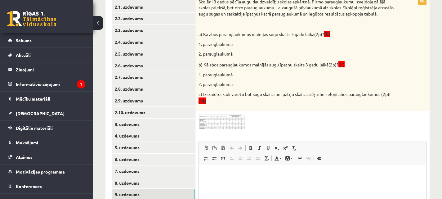
click at [203, 177] on html at bounding box center [312, 174] width 227 height 19
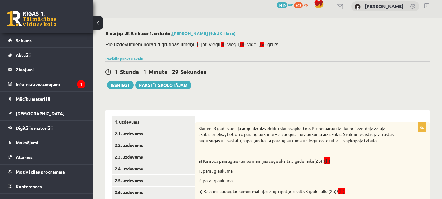
scroll to position [0, 0]
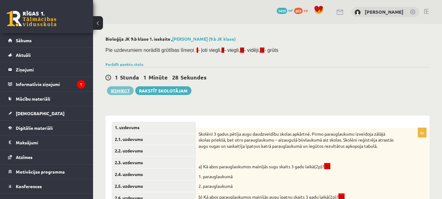
click at [128, 91] on button "Iesniegt" at bounding box center [120, 90] width 27 height 9
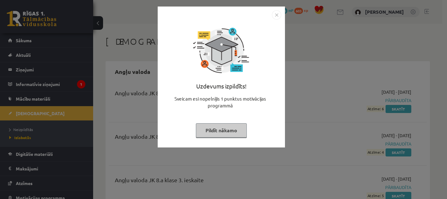
click at [232, 125] on button "Pildīt nākamo" at bounding box center [221, 130] width 51 height 14
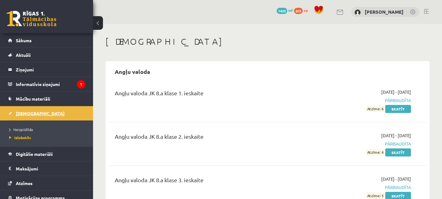
click at [32, 112] on span "[DEMOGRAPHIC_DATA]" at bounding box center [40, 113] width 49 height 6
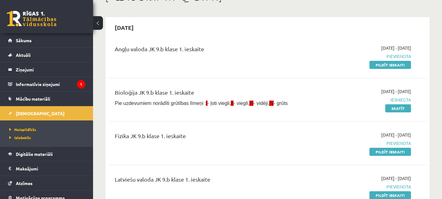
scroll to position [42, 0]
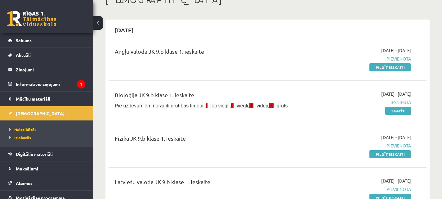
click at [396, 68] on link "Pildīt ieskaiti" at bounding box center [391, 67] width 42 height 8
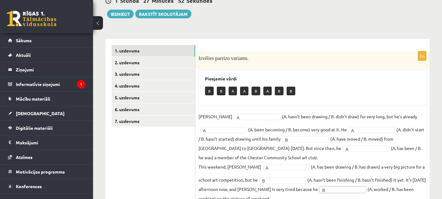
scroll to position [92, 0]
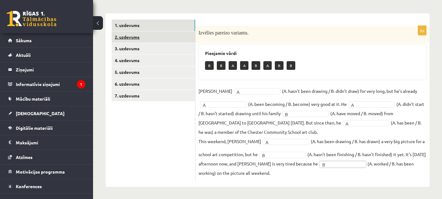
click at [167, 42] on link "2. uzdevums" at bounding box center [153, 36] width 83 height 11
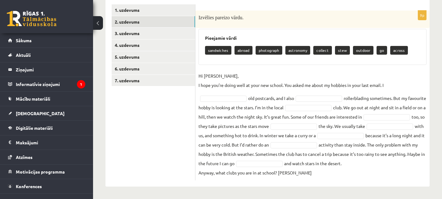
scroll to position [109, 0]
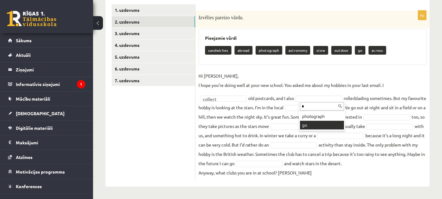
type input "*"
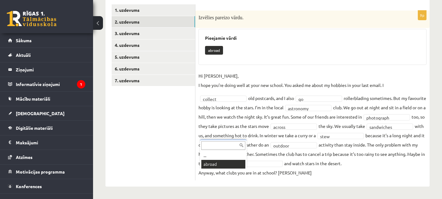
scroll to position [101, 0]
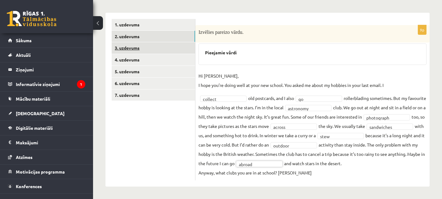
click at [148, 42] on link "3. uzdevums" at bounding box center [153, 47] width 83 height 11
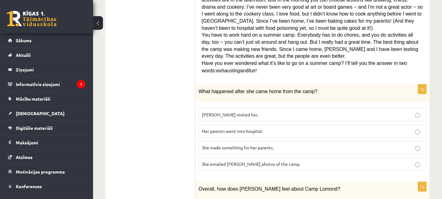
scroll to position [257, 0]
click at [262, 144] on span "She made something for her parents." at bounding box center [238, 147] width 72 height 6
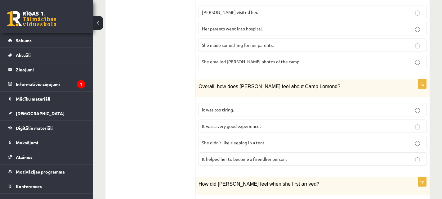
scroll to position [359, 0]
click at [257, 123] on span "It was a very good experience." at bounding box center [231, 126] width 59 height 6
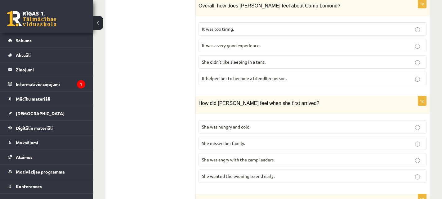
scroll to position [440, 0]
click at [270, 173] on span "She wanted the evening to end early." at bounding box center [238, 176] width 73 height 6
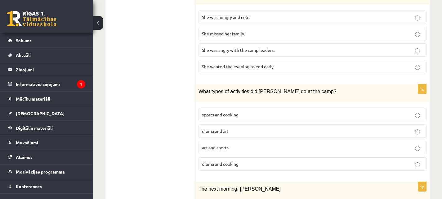
scroll to position [549, 0]
click at [250, 111] on p "sports and cooking" at bounding box center [312, 114] width 221 height 7
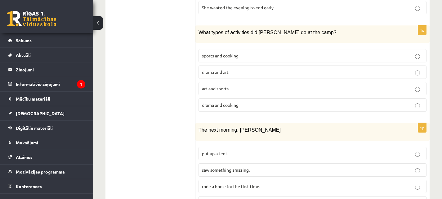
scroll to position [616, 0]
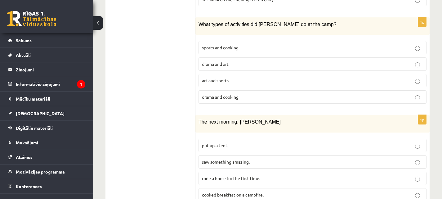
click at [255, 175] on span "rode a horse for the first time." at bounding box center [231, 178] width 58 height 6
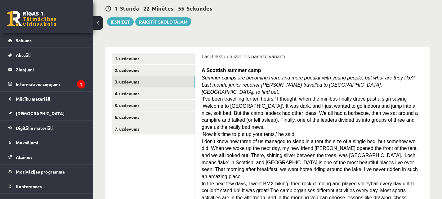
scroll to position [60, 0]
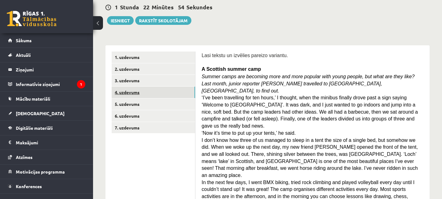
click at [177, 96] on link "4. uzdevums" at bounding box center [153, 92] width 83 height 11
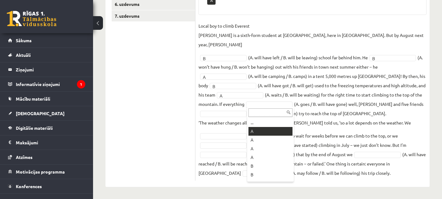
scroll to position [157, 0]
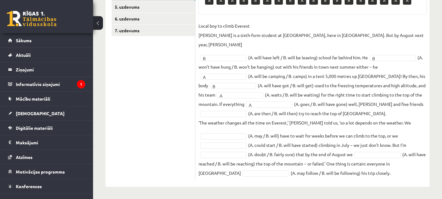
click at [236, 116] on fieldset "Local boy to climb Everest Nathan Short is a sixth-form student at Pittville Co…" at bounding box center [313, 99] width 228 height 156
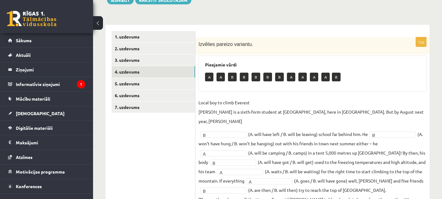
scroll to position [79, 0]
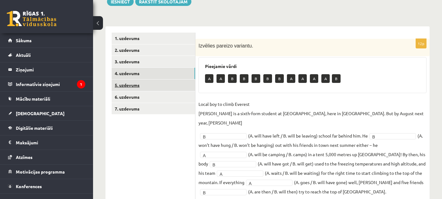
click at [160, 88] on link "5. uzdevums" at bounding box center [153, 84] width 83 height 11
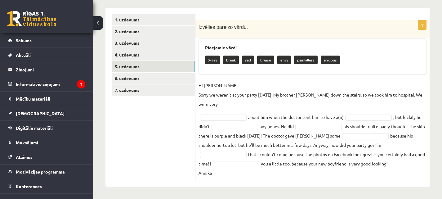
scroll to position [97, 0]
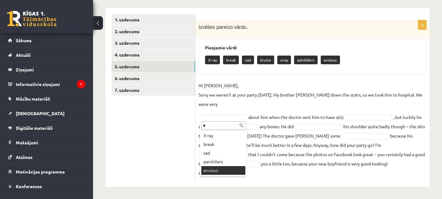
type input "*"
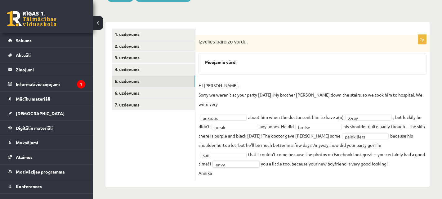
scroll to position [83, 0]
click at [146, 97] on link "6. uzdevums" at bounding box center [153, 92] width 83 height 11
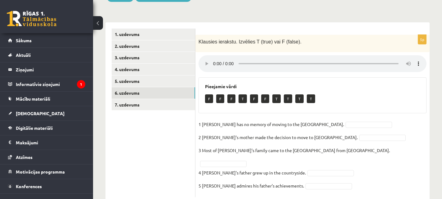
scroll to position [90, 0]
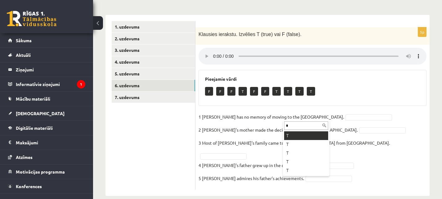
type input "*"
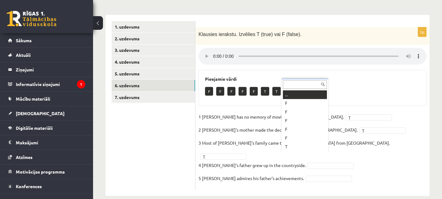
scroll to position [7, 0]
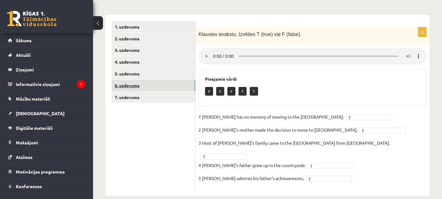
click at [168, 88] on link "6. uzdevums" at bounding box center [153, 85] width 83 height 11
click at [170, 101] on link "7. uzdevums" at bounding box center [153, 97] width 83 height 11
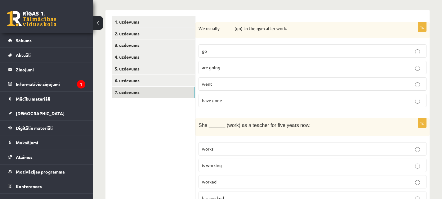
scroll to position [96, 0]
click at [253, 68] on p "are going" at bounding box center [312, 67] width 221 height 7
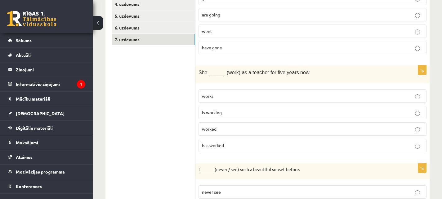
scroll to position [148, 0]
click at [249, 144] on p "has worked" at bounding box center [312, 145] width 221 height 7
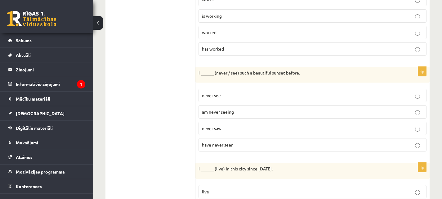
scroll to position [257, 0]
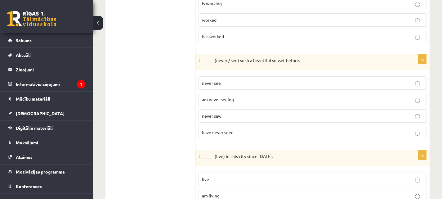
click at [245, 136] on label "have never seen" at bounding box center [313, 132] width 228 height 13
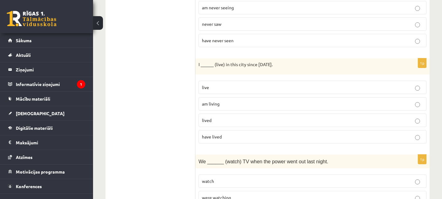
scroll to position [350, 0]
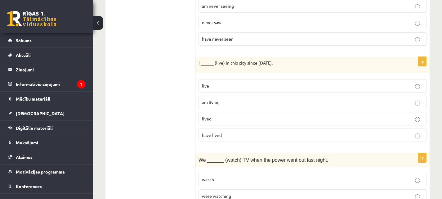
click at [248, 137] on p "have lived" at bounding box center [312, 135] width 221 height 7
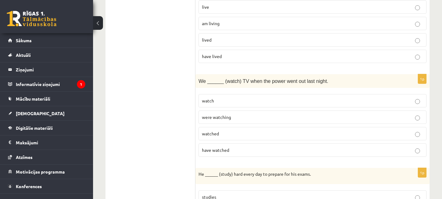
scroll to position [430, 0]
click at [232, 115] on p "were watching" at bounding box center [312, 116] width 221 height 7
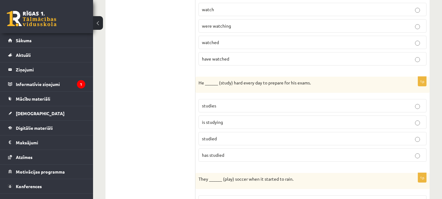
scroll to position [525, 0]
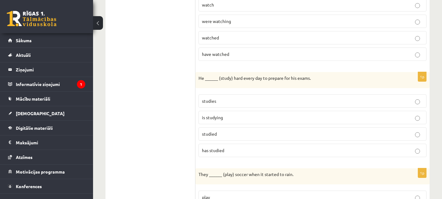
click at [241, 119] on p "is studying" at bounding box center [312, 117] width 221 height 7
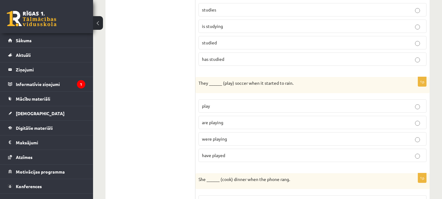
scroll to position [616, 0]
click at [236, 141] on p "were playing" at bounding box center [312, 139] width 221 height 7
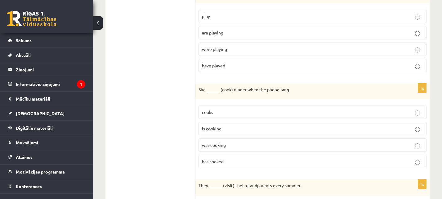
scroll to position [706, 0]
click at [228, 149] on label "was cooking" at bounding box center [313, 145] width 228 height 13
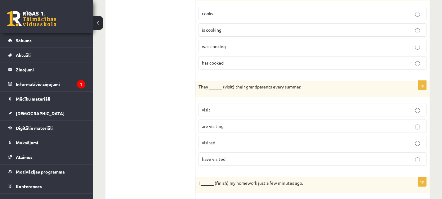
scroll to position [805, 0]
click at [235, 128] on p "are visiting" at bounding box center [312, 125] width 221 height 7
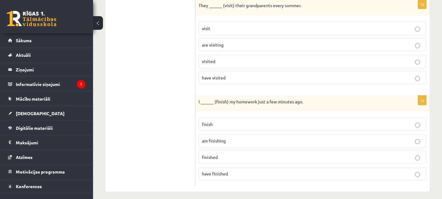
scroll to position [891, 0]
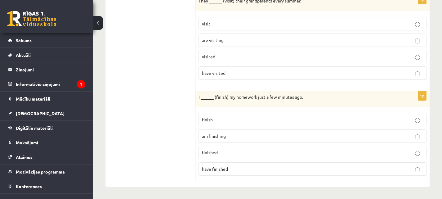
click at [240, 168] on p "have finished" at bounding box center [312, 169] width 221 height 7
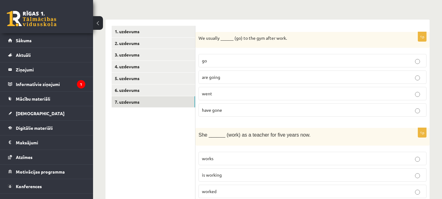
scroll to position [0, 0]
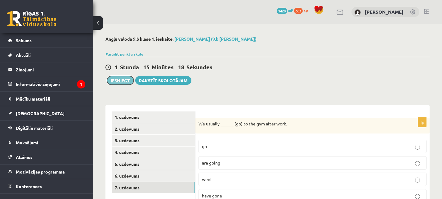
click at [126, 81] on button "Iesniegt" at bounding box center [120, 80] width 27 height 9
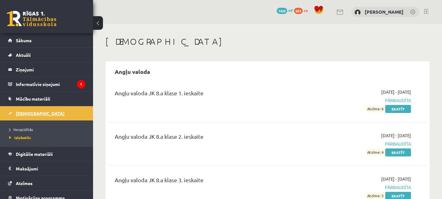
click at [27, 113] on span "[DEMOGRAPHIC_DATA]" at bounding box center [40, 113] width 49 height 6
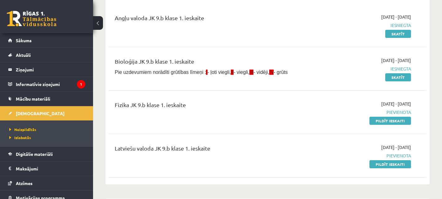
scroll to position [105, 0]
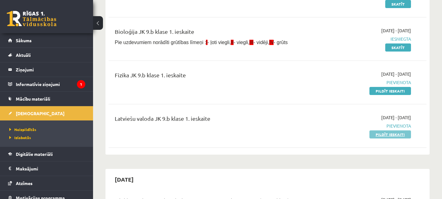
click at [385, 132] on link "Pildīt ieskaiti" at bounding box center [391, 134] width 42 height 8
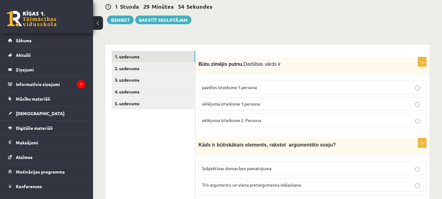
scroll to position [61, 0]
click at [263, 88] on p "pavēles izteiksme 1.persona" at bounding box center [312, 87] width 221 height 7
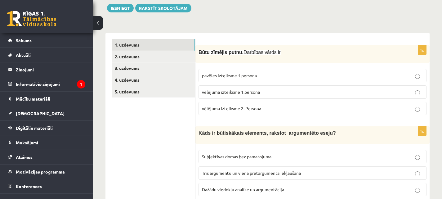
scroll to position [73, 0]
click at [271, 94] on p "vēlējuma izteiksme 1.persona" at bounding box center [312, 91] width 221 height 7
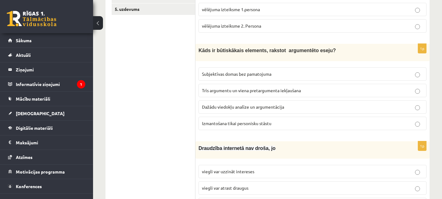
scroll to position [155, 0]
click at [264, 92] on p "Trīs argumentu un viena pretargumenta iekļaušana" at bounding box center [312, 90] width 221 height 7
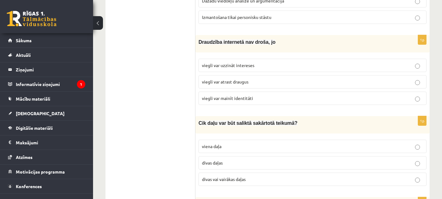
scroll to position [262, 0]
click at [262, 96] on p "viegli var mainīt identitāti" at bounding box center [312, 97] width 221 height 7
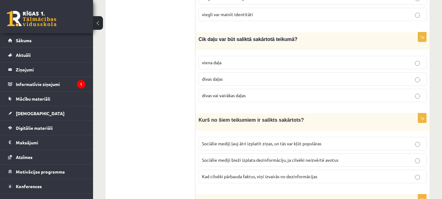
scroll to position [345, 0]
click at [264, 101] on label "divas vai vairākas daļas" at bounding box center [313, 94] width 228 height 13
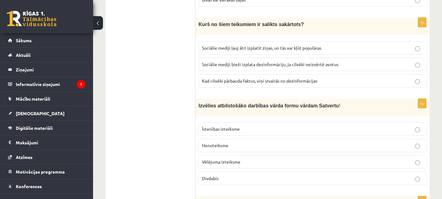
scroll to position [441, 0]
click at [245, 45] on span "Sociālie mediji ļauj ātri izplatīt ziņas, un tās var kļūt populāras" at bounding box center [261, 47] width 119 height 6
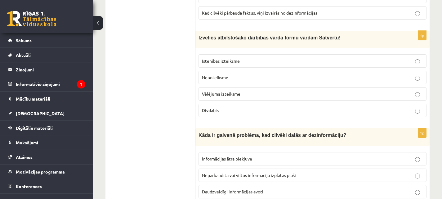
scroll to position [509, 0]
click at [258, 75] on p "Nenoteiksme" at bounding box center [312, 77] width 221 height 7
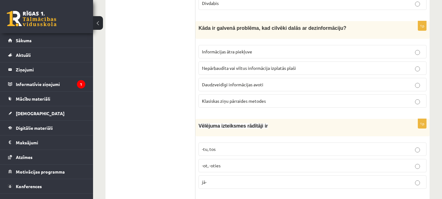
scroll to position [616, 0]
click at [260, 68] on span "Nepārbaudīta vai viltus informācija izplatās plaši" at bounding box center [249, 68] width 94 height 6
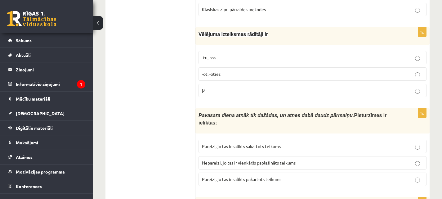
scroll to position [707, 0]
click at [244, 51] on label "-tu, tos" at bounding box center [313, 57] width 228 height 13
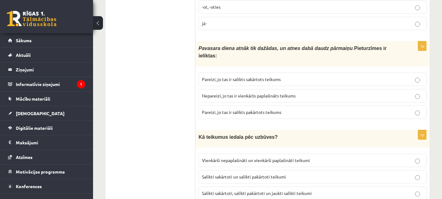
scroll to position [774, 0]
click at [285, 92] on span "Nepareizi, jo tas ir vienkāršs paplašināts teikums" at bounding box center [249, 95] width 94 height 6
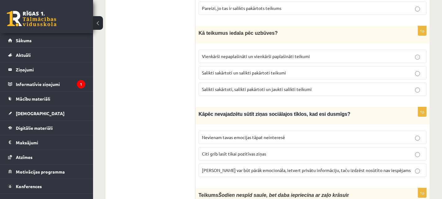
scroll to position [878, 0]
click at [281, 86] on span "Salikti sakārtoti, salikti pakārtoti un jaukti salikti teikumi" at bounding box center [257, 89] width 110 height 6
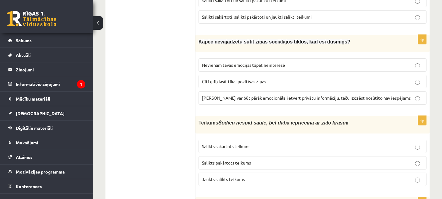
scroll to position [950, 0]
click at [271, 95] on span "[PERSON_NAME] var būt pārāk emocionāla, ietvert privātu informāciju, taču izdzē…" at bounding box center [306, 98] width 209 height 6
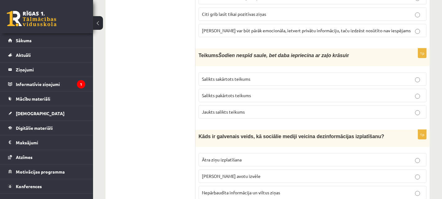
scroll to position [1018, 0]
click at [264, 72] on label "Salikts sakārtots teikums" at bounding box center [313, 78] width 228 height 13
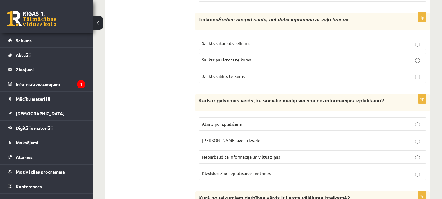
scroll to position [1053, 0]
click at [260, 154] on span "Nepārbaudīta informācija un viltus ziņas" at bounding box center [241, 157] width 78 height 6
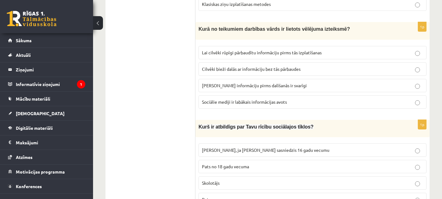
scroll to position [1223, 0]
click at [258, 49] on span "Lai cilvēki rūpīgi pārbaudītu informāciju pirms tās izplatīšanas" at bounding box center [262, 52] width 120 height 6
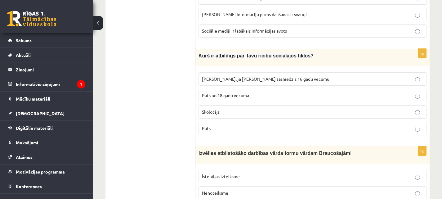
scroll to position [1294, 0]
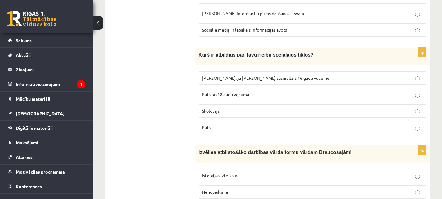
click at [282, 124] on p "Pats" at bounding box center [312, 127] width 221 height 7
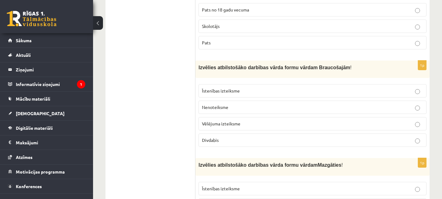
scroll to position [1379, 0]
click at [267, 87] on p "Īstenības izteiksme" at bounding box center [312, 90] width 221 height 7
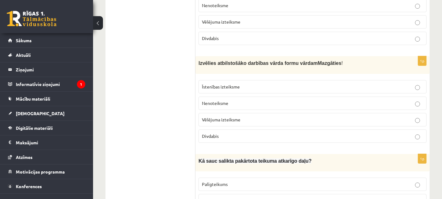
scroll to position [1482, 0]
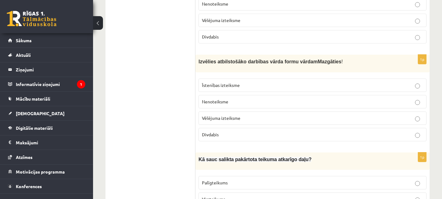
click at [267, 82] on p "Īstenības izteiksme" at bounding box center [312, 85] width 221 height 7
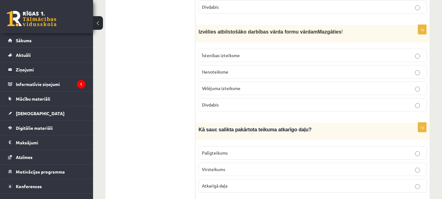
scroll to position [1512, 0]
click at [264, 65] on label "Nenoteiksme" at bounding box center [313, 71] width 228 height 13
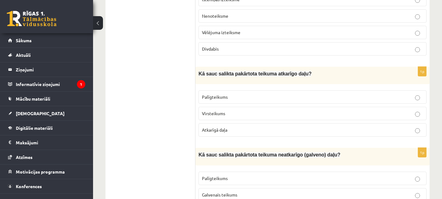
scroll to position [1568, 0]
click at [268, 123] on label "Atkarīgā daļa" at bounding box center [313, 129] width 228 height 13
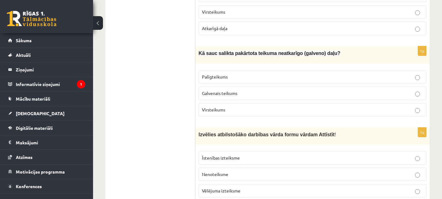
scroll to position [1670, 0]
click at [250, 90] on p "Galvenais teikums" at bounding box center [312, 93] width 221 height 7
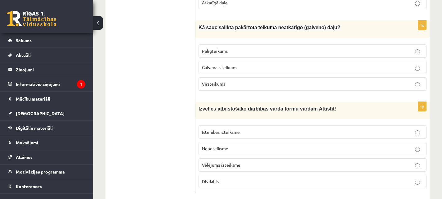
click at [259, 129] on p "Īstenības izteiksme" at bounding box center [312, 132] width 221 height 7
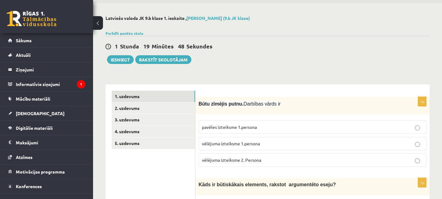
scroll to position [21, 0]
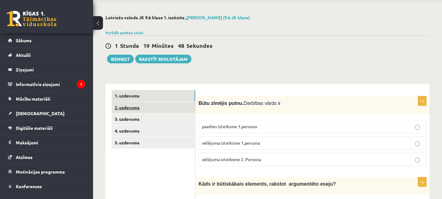
click at [176, 110] on link "2. uzdevums" at bounding box center [153, 107] width 83 height 11
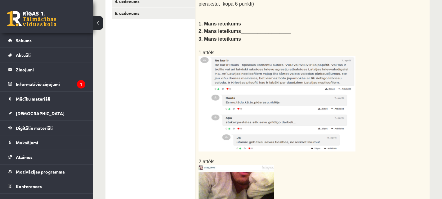
scroll to position [150, 0]
click at [263, 95] on img at bounding box center [277, 104] width 157 height 95
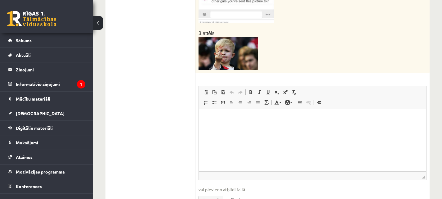
scroll to position [380, 0]
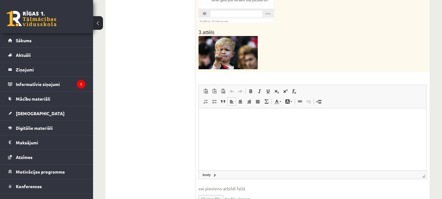
click at [237, 117] on p "Bagātinātā teksta redaktors, wiswyg-editor-user-answer-47024839800500" at bounding box center [312, 118] width 215 height 7
click at [252, 119] on p "**********" at bounding box center [312, 118] width 215 height 7
click at [270, 120] on p "**********" at bounding box center [312, 118] width 215 height 7
click at [327, 120] on p "**********" at bounding box center [312, 118] width 215 height 7
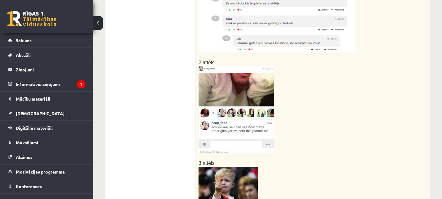
scroll to position [250, 0]
click at [251, 87] on img at bounding box center [236, 109] width 75 height 87
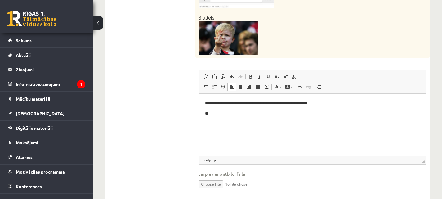
scroll to position [394, 0]
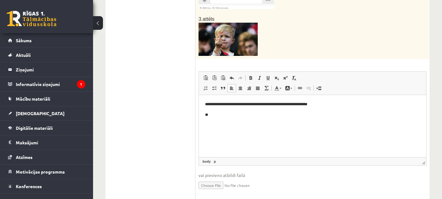
click at [229, 110] on body "**********" at bounding box center [312, 109] width 215 height 17
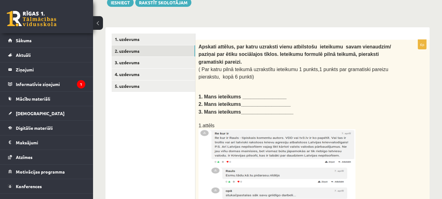
scroll to position [77, 0]
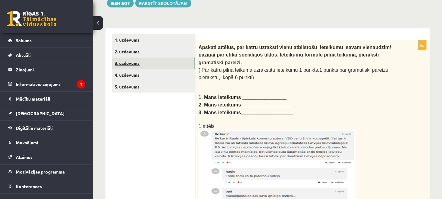
click at [173, 67] on link "3. uzdevums" at bounding box center [153, 62] width 83 height 11
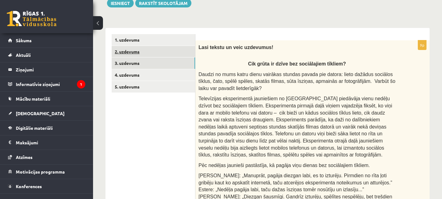
scroll to position [0, 0]
click at [144, 52] on link "2. uzdevums" at bounding box center [153, 51] width 83 height 11
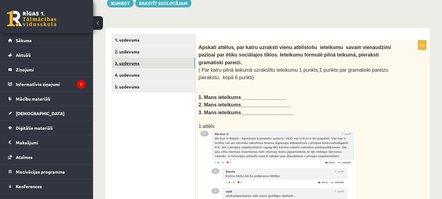
click at [145, 67] on link "3. uzdevums" at bounding box center [153, 62] width 83 height 11
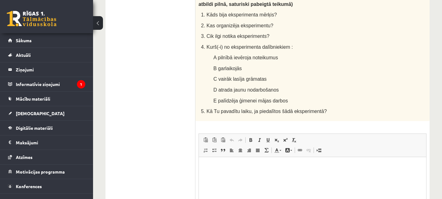
scroll to position [454, 0]
click at [209, 169] on html at bounding box center [312, 165] width 227 height 19
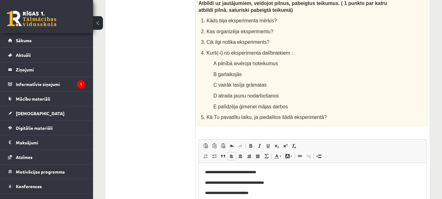
scroll to position [2, 0]
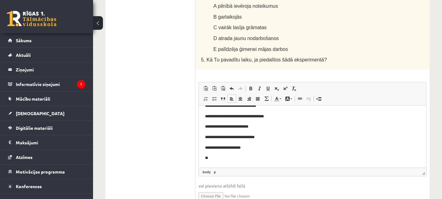
scroll to position [9, 0]
click at [225, 156] on p "**" at bounding box center [310, 158] width 210 height 7
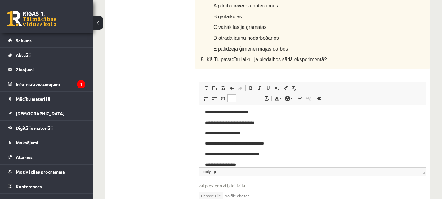
scroll to position [505, 0]
click at [242, 164] on p "**********" at bounding box center [310, 165] width 210 height 7
click at [281, 164] on p "**********" at bounding box center [310, 165] width 210 height 7
click at [289, 167] on p "**********" at bounding box center [310, 165] width 210 height 7
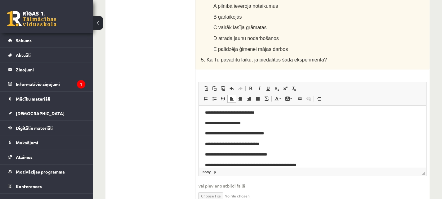
click at [320, 165] on p "**********" at bounding box center [310, 165] width 210 height 7
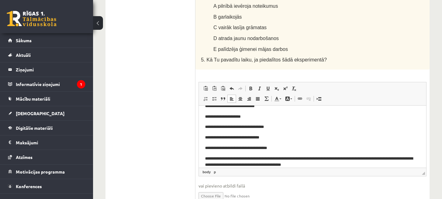
click at [330, 164] on p "**********" at bounding box center [310, 161] width 210 height 13
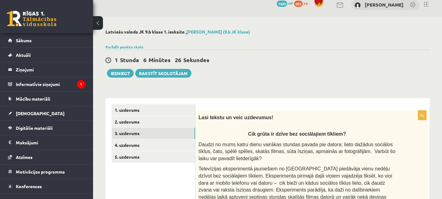
scroll to position [7, 0]
click at [147, 145] on link "4. uzdevums" at bounding box center [153, 145] width 83 height 11
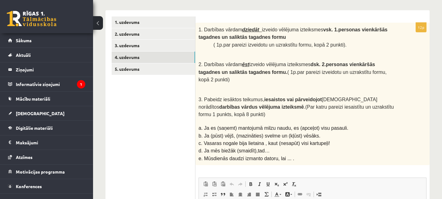
scroll to position [95, 0]
click at [178, 68] on link "5. uzdevums" at bounding box center [153, 68] width 83 height 11
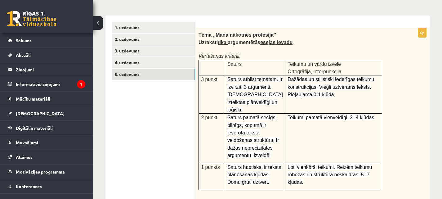
scroll to position [89, 0]
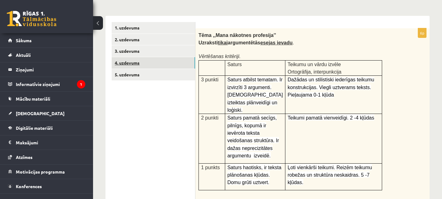
click at [182, 65] on link "4. uzdevums" at bounding box center [153, 62] width 83 height 11
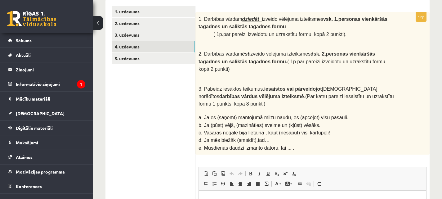
scroll to position [93, 0]
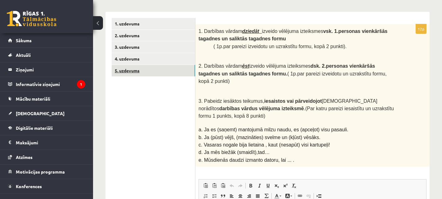
click at [164, 72] on link "5. uzdevums" at bounding box center [153, 70] width 83 height 11
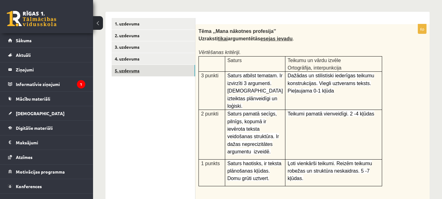
scroll to position [0, 0]
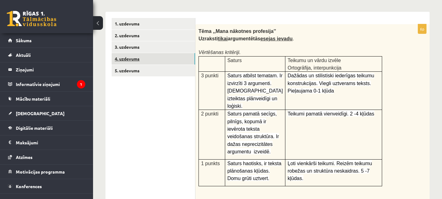
click at [158, 57] on link "4. uzdevums" at bounding box center [153, 58] width 83 height 11
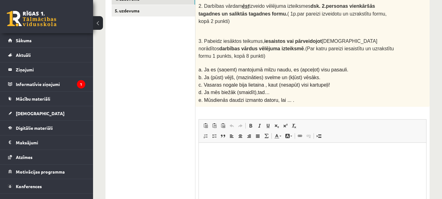
scroll to position [154, 0]
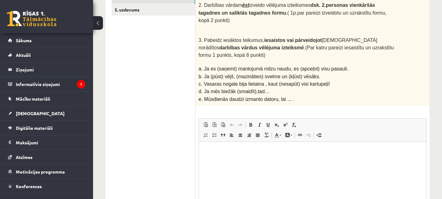
click at [222, 153] on p "Bagātinātā teksta redaktors, wiswyg-editor-user-answer-47024925252120" at bounding box center [312, 151] width 215 height 7
click at [272, 153] on p "**********" at bounding box center [312, 151] width 215 height 7
click at [326, 152] on p "**********" at bounding box center [312, 151] width 215 height 7
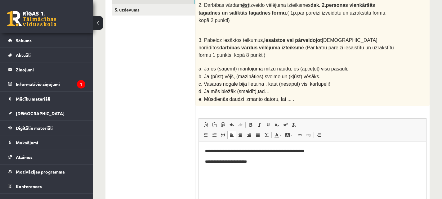
click at [283, 169] on html "**********" at bounding box center [312, 156] width 227 height 29
click at [262, 153] on p "**********" at bounding box center [312, 151] width 215 height 7
click at [258, 161] on p "**********" at bounding box center [312, 162] width 215 height 7
click at [342, 163] on p "**********" at bounding box center [312, 162] width 215 height 7
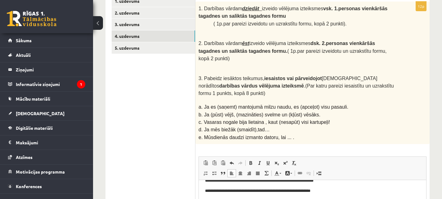
scroll to position [116, 0]
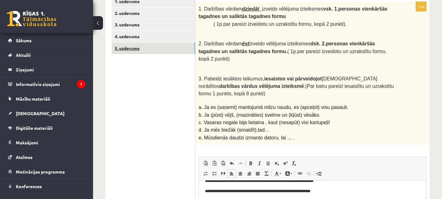
click at [173, 47] on link "5. uzdevums" at bounding box center [153, 48] width 83 height 11
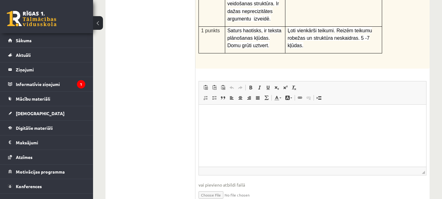
scroll to position [230, 0]
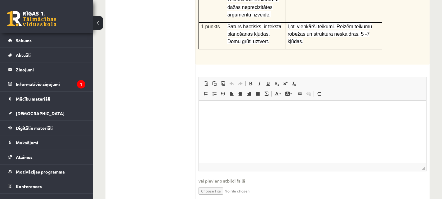
click at [241, 106] on html at bounding box center [312, 110] width 227 height 19
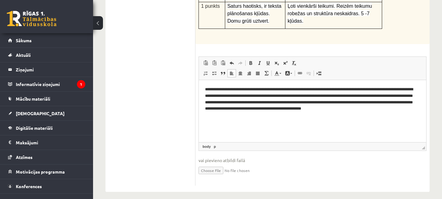
scroll to position [0, 0]
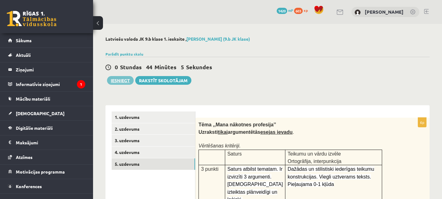
click at [126, 83] on button "Iesniegt" at bounding box center [120, 80] width 27 height 9
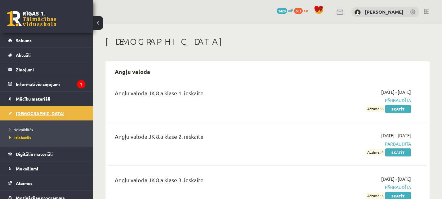
click at [30, 116] on link "[DEMOGRAPHIC_DATA]" at bounding box center [46, 113] width 77 height 14
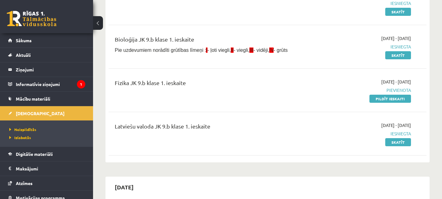
scroll to position [97, 0]
